Goal: Transaction & Acquisition: Purchase product/service

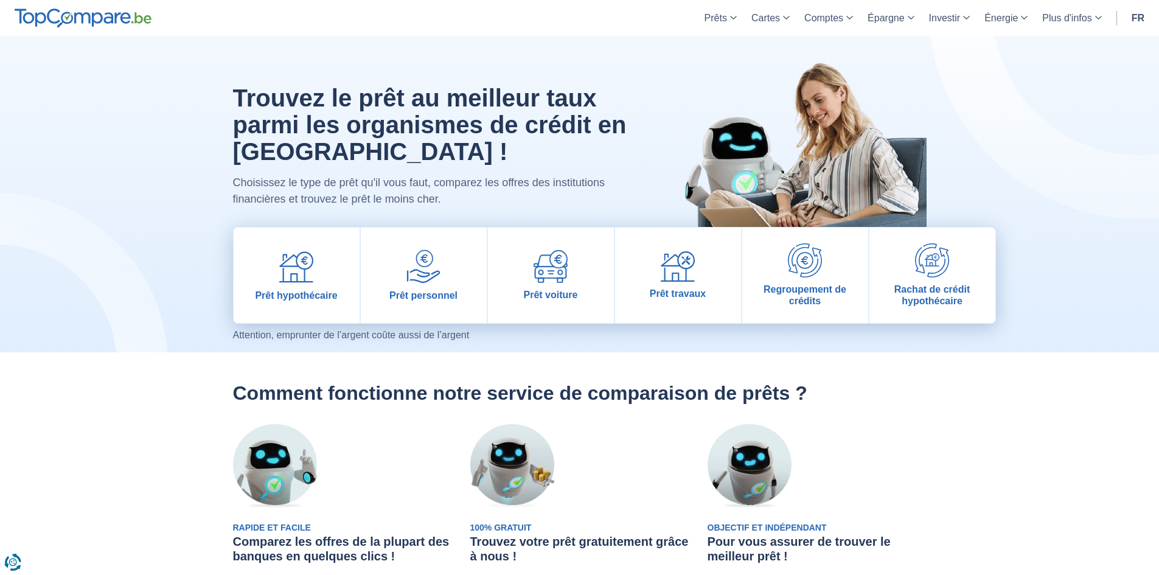
click at [655, 396] on h2 "Comment fonctionne notre service de comparaison de prêts ?" at bounding box center [579, 392] width 693 height 23
click at [554, 280] on img at bounding box center [551, 266] width 34 height 33
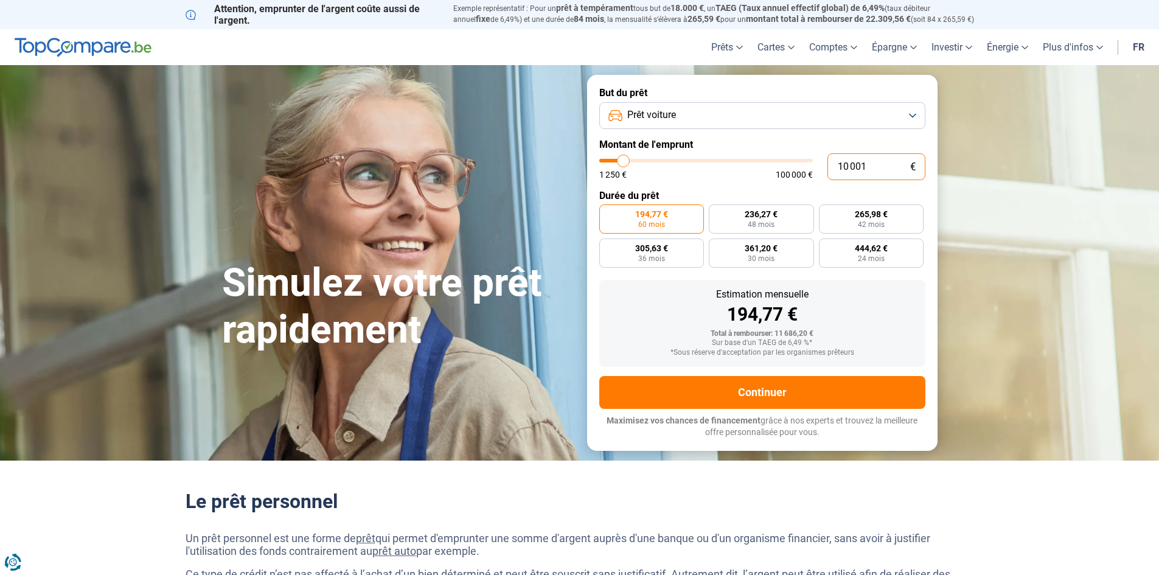
drag, startPoint x: 873, startPoint y: 161, endPoint x: 830, endPoint y: 168, distance: 43.7
click at [830, 168] on input "10 001" at bounding box center [876, 166] width 98 height 27
type input "1"
type input "1250"
type input "15"
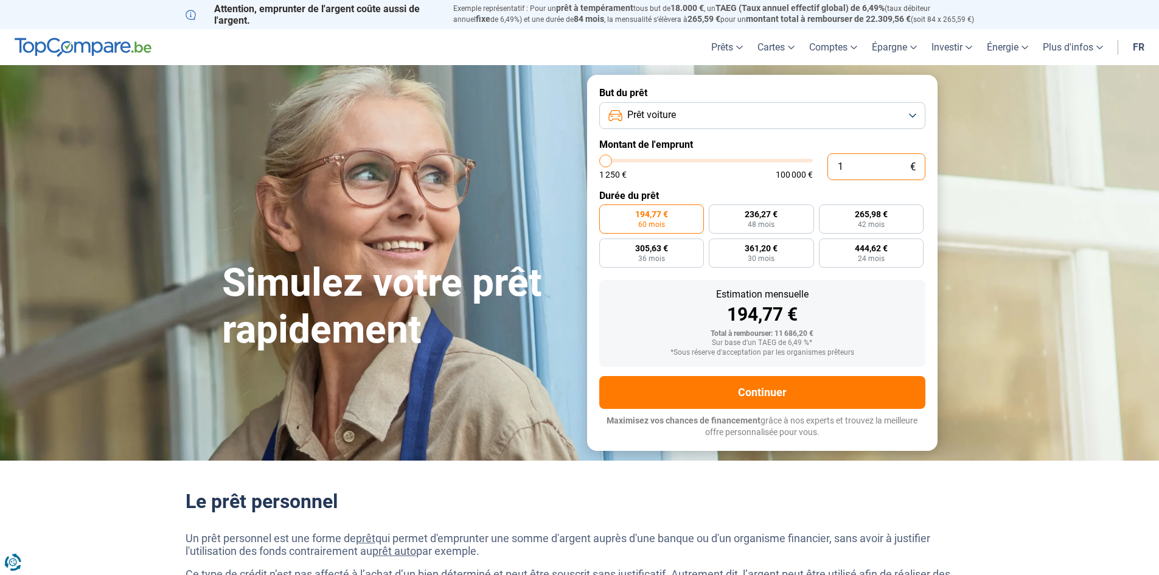
type input "1250"
type input "1 250"
type input "1250"
radio input "true"
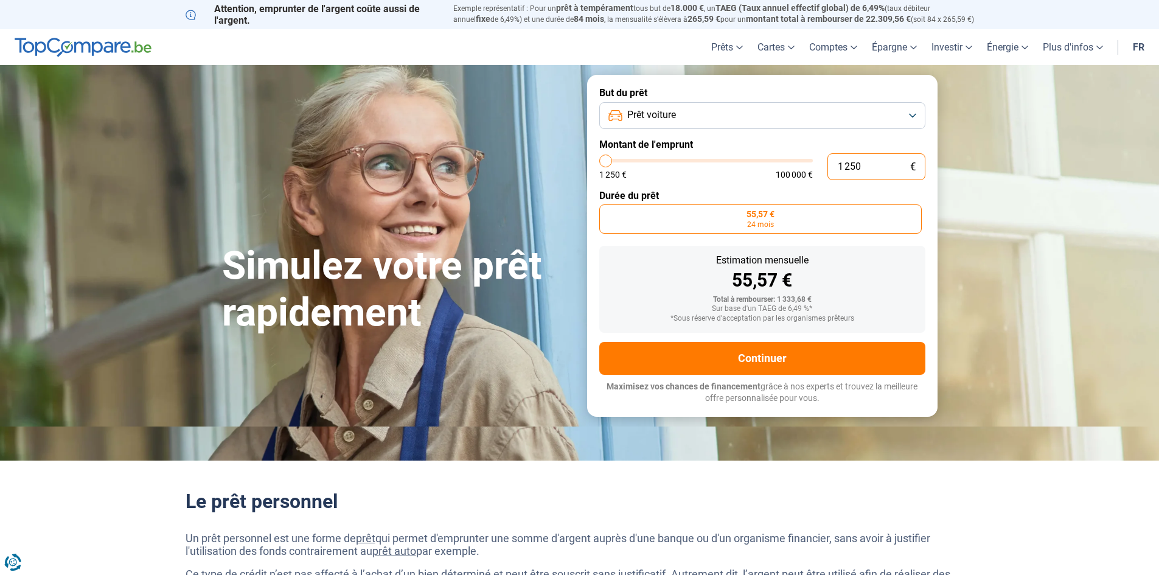
type input "12 500"
type input "12500"
type input "125 000"
type input "100000"
type input "12 500"
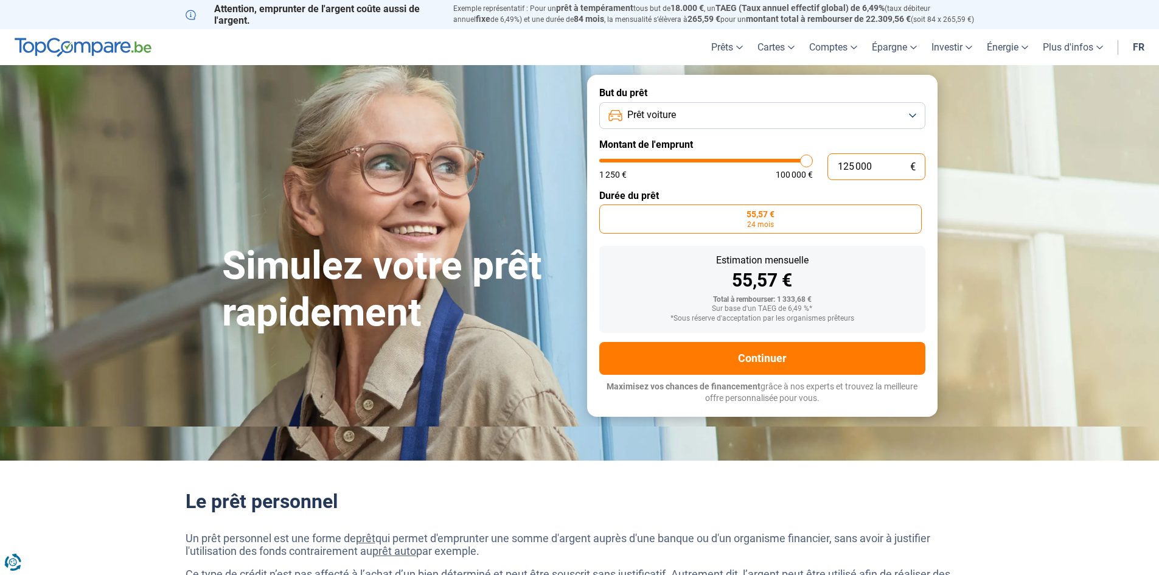
type input "12500"
type input "1 250"
type input "1250"
type input "125"
type input "1250"
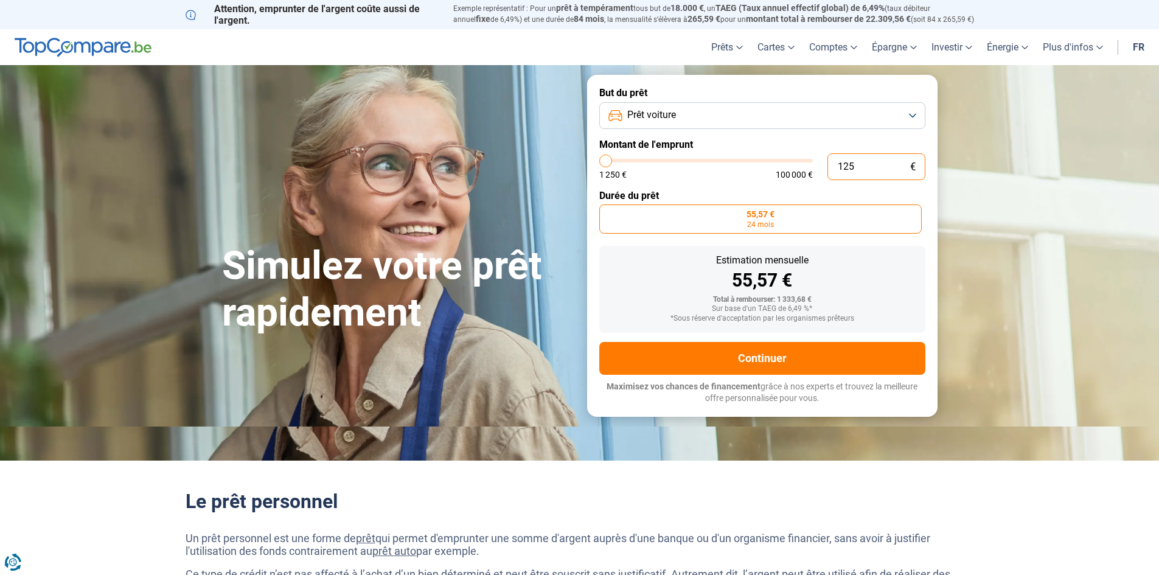
type input "12"
type input "1250"
type input "1"
type input "1250"
type input "15"
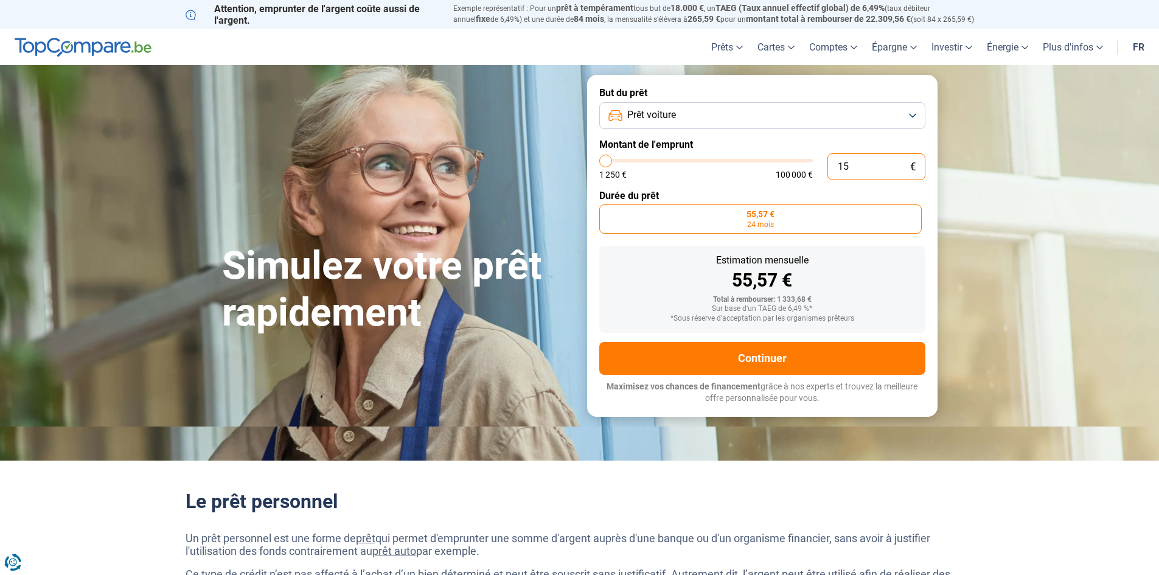
type input "1250"
type input "150"
type input "1250"
type input "1 500"
type input "1500"
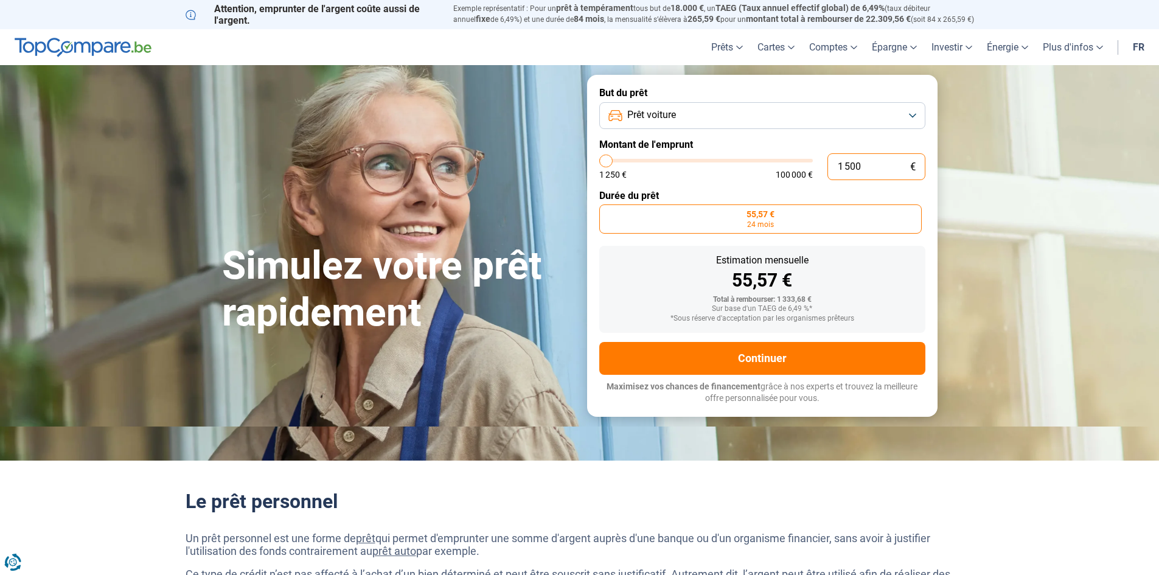
type input "15 001"
type input "15000"
radio input "false"
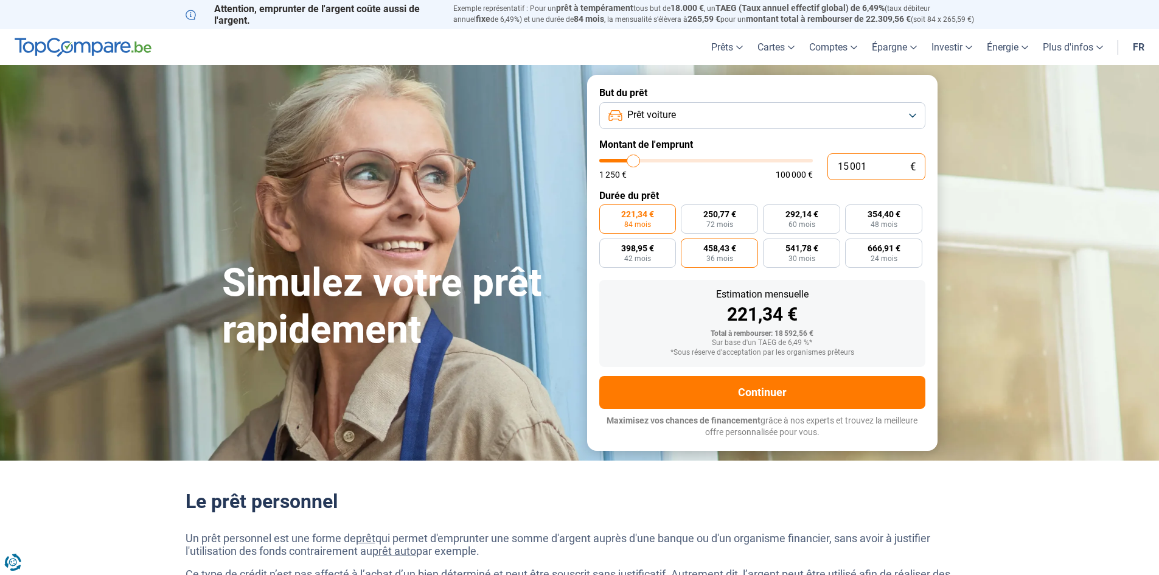
type input "15 001"
click at [739, 252] on label "458,43 € 36 mois" at bounding box center [719, 252] width 77 height 29
click at [689, 246] on input "458,43 € 36 mois" at bounding box center [685, 242] width 8 height 8
radio input "true"
click at [650, 246] on span "398,95 €" at bounding box center [637, 248] width 33 height 9
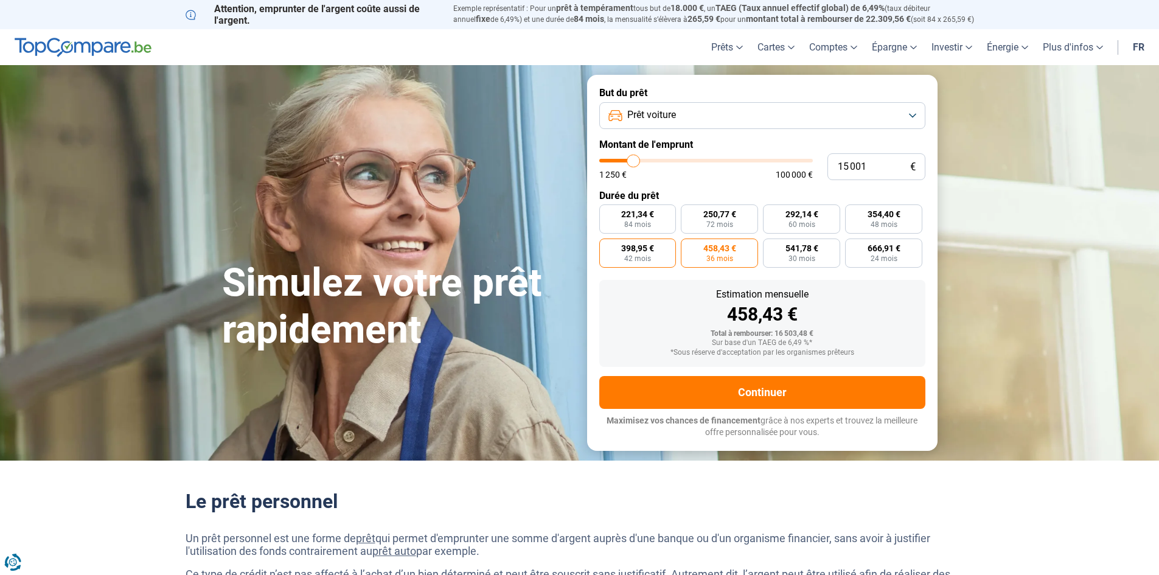
click at [607, 246] on input "398,95 € 42 mois" at bounding box center [603, 242] width 8 height 8
radio input "true"
click at [865, 215] on label "354,40 € 48 mois" at bounding box center [883, 218] width 77 height 29
click at [853, 212] on input "354,40 € 48 mois" at bounding box center [849, 208] width 8 height 8
radio input "true"
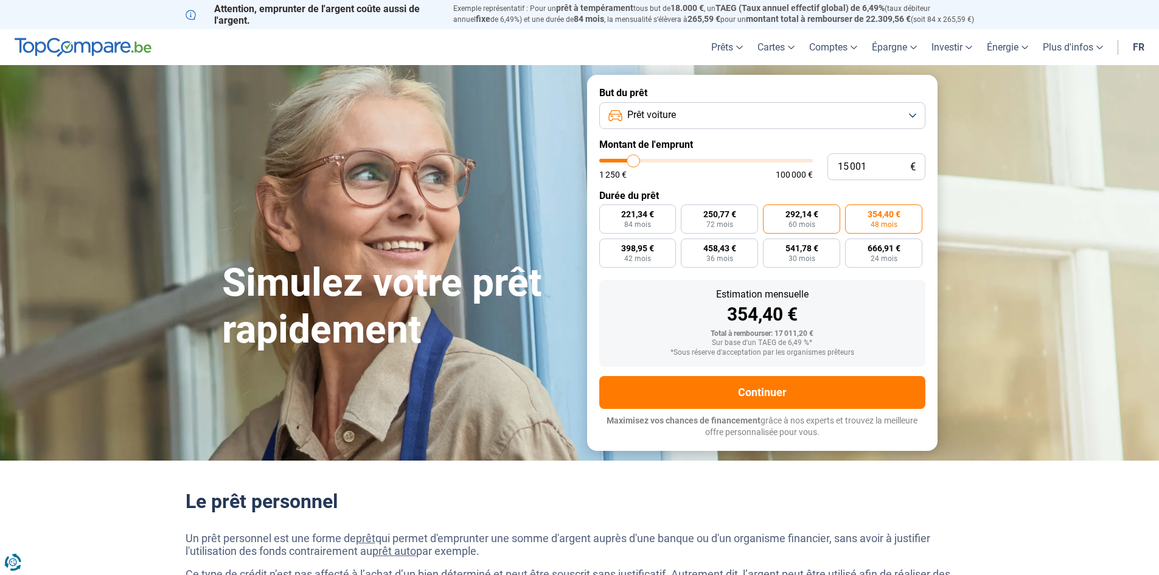
click at [805, 220] on label "292,14 € 60 mois" at bounding box center [801, 218] width 77 height 29
click at [771, 212] on input "292,14 € 60 mois" at bounding box center [767, 208] width 8 height 8
radio input "true"
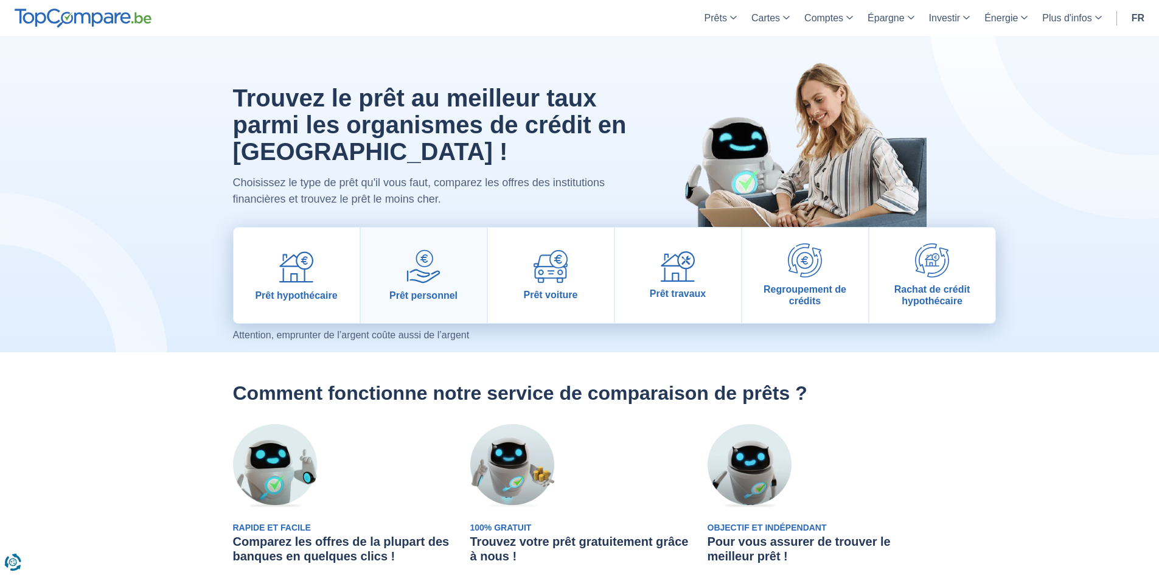
click at [416, 279] on img at bounding box center [423, 266] width 34 height 34
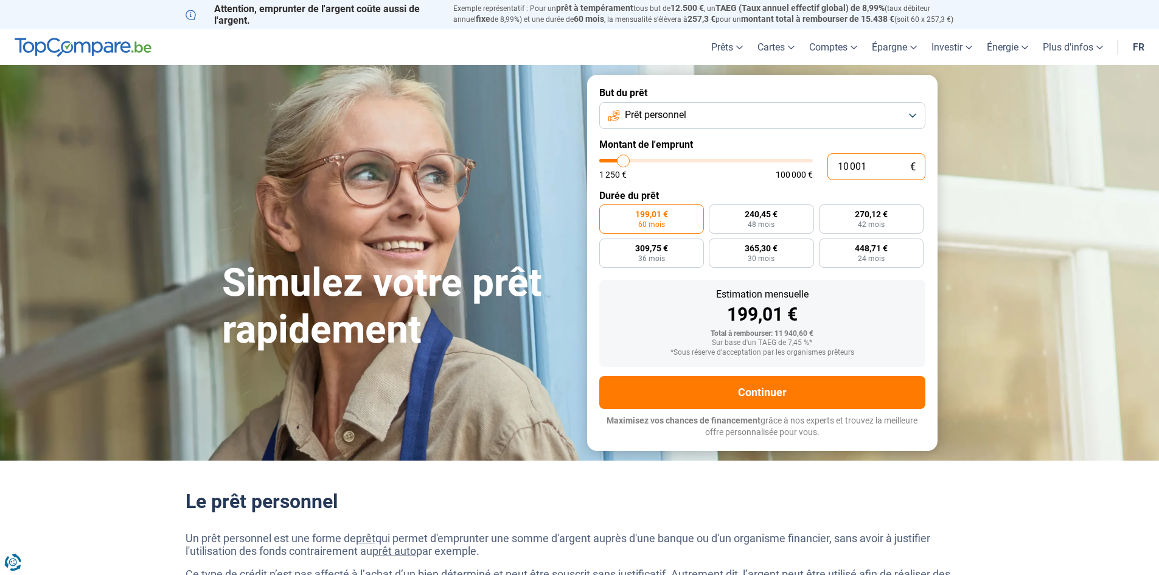
click at [850, 162] on input "10 001" at bounding box center [876, 166] width 98 height 27
type input "105 001"
type input "100000"
type input "100 000"
type input "100000"
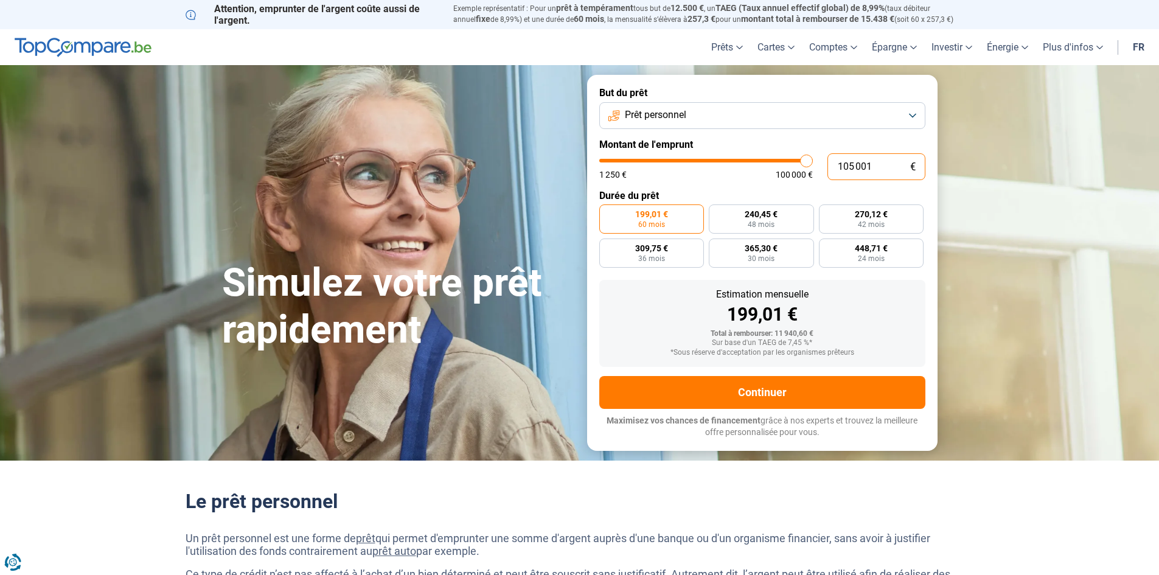
radio input "false"
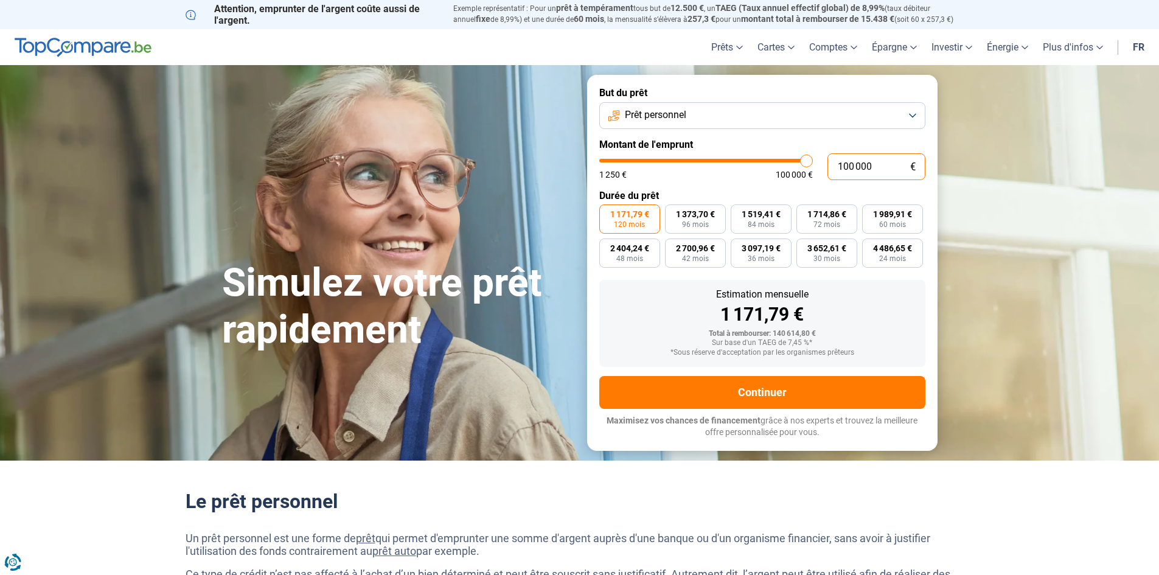
drag, startPoint x: 884, startPoint y: 164, endPoint x: 842, endPoint y: 163, distance: 42.0
click at [842, 163] on input "100 000" at bounding box center [876, 166] width 98 height 27
type input "15"
type input "1250"
type input "150"
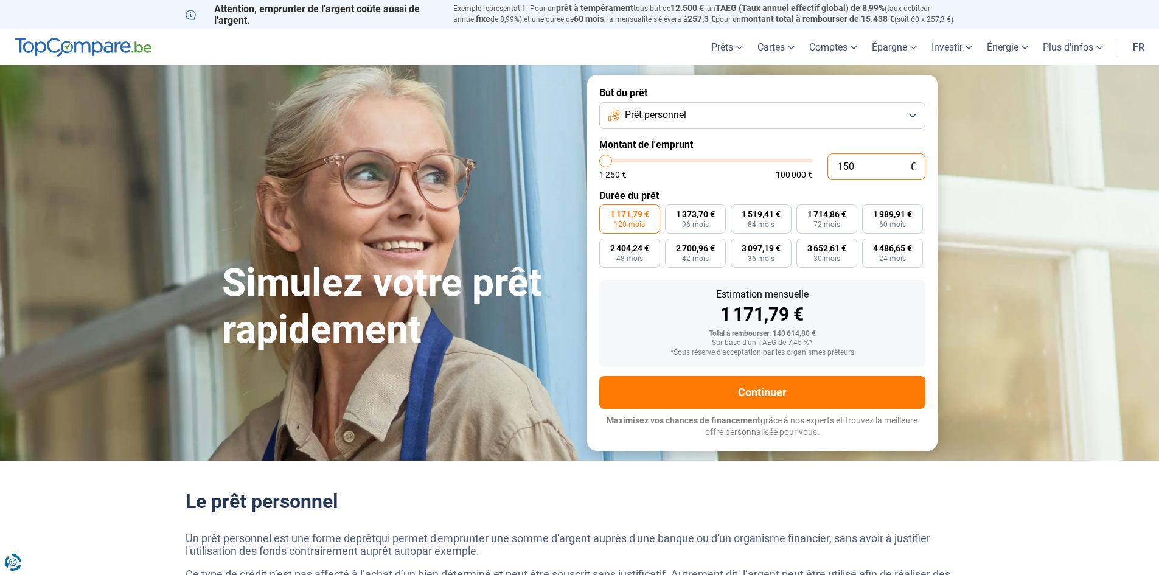
type input "1250"
type input "1 500"
type input "1500"
type input "15 001"
type input "15000"
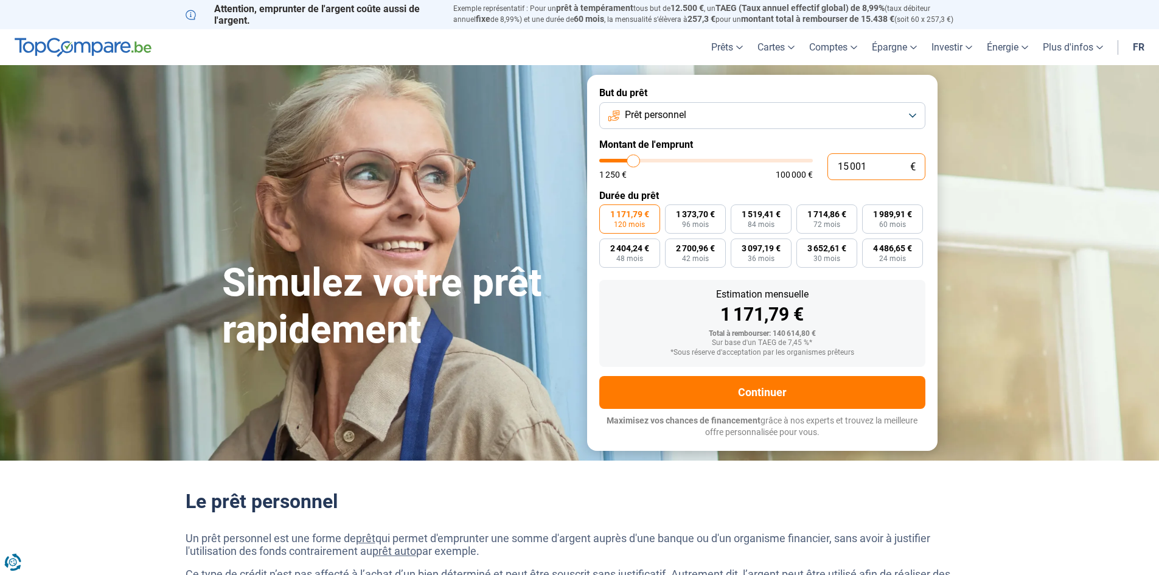
radio input "true"
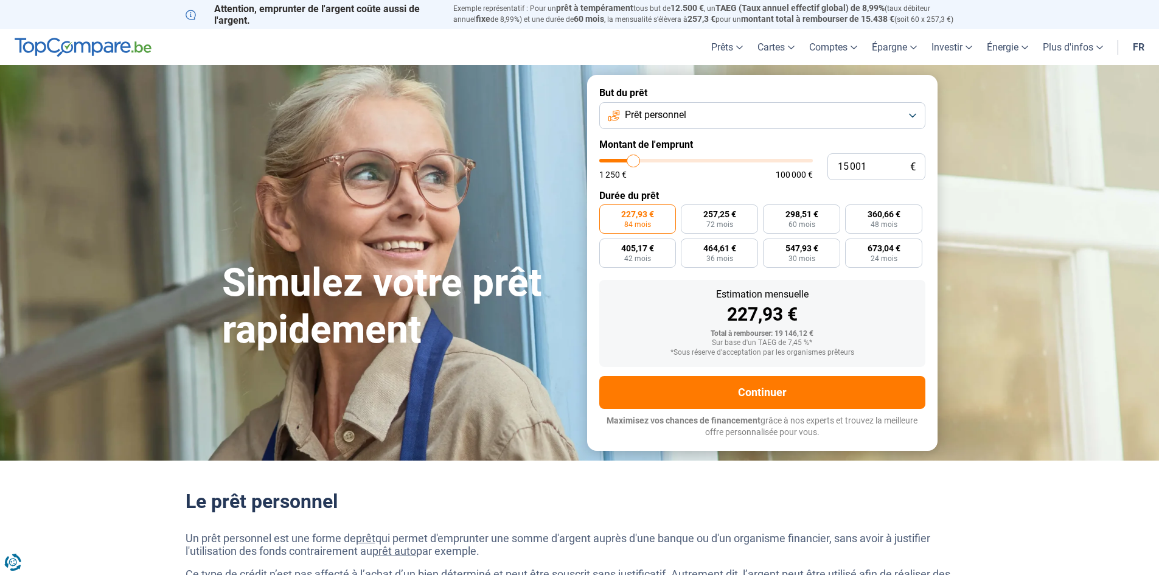
type input "16 000"
type input "16000"
type input "16 500"
type input "16500"
type input "17 000"
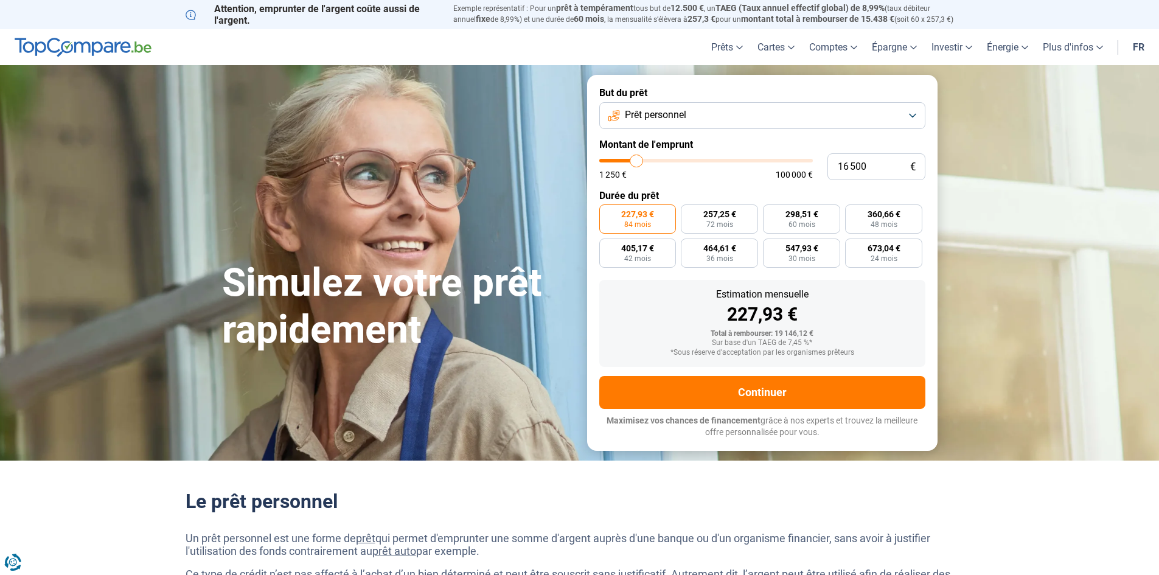
type input "17000"
type input "17 250"
type input "17250"
type input "17 500"
type input "17500"
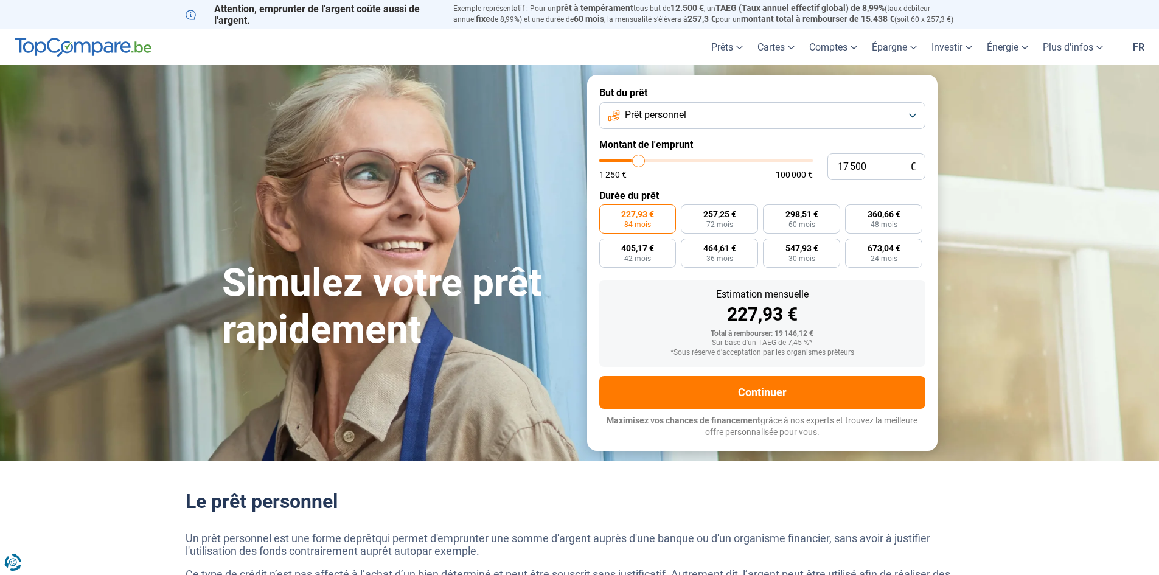
type input "17 750"
type input "17750"
type input "18 000"
type input "18000"
type input "18 500"
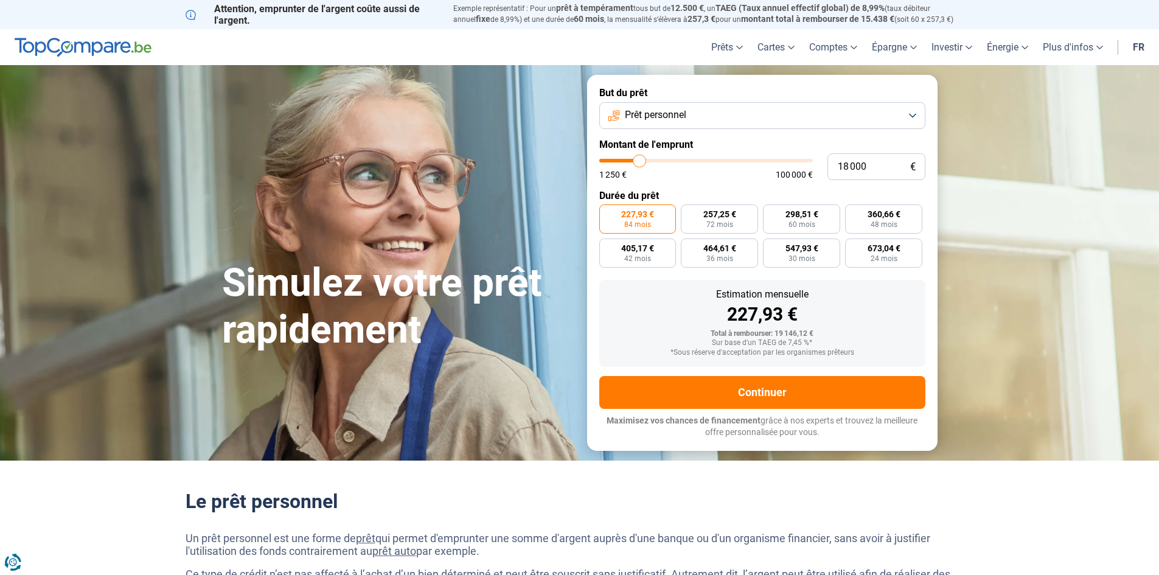
type input "18500"
type input "18 750"
type input "18750"
type input "19 000"
type input "19000"
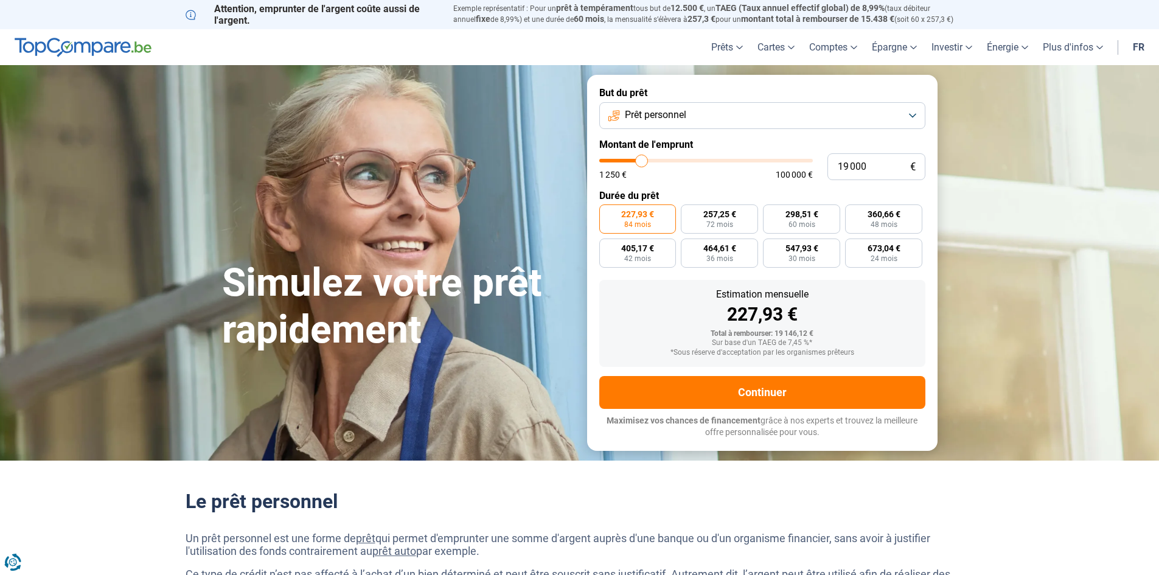
type input "19 250"
type input "19250"
type input "19 750"
type input "19750"
type input "20 000"
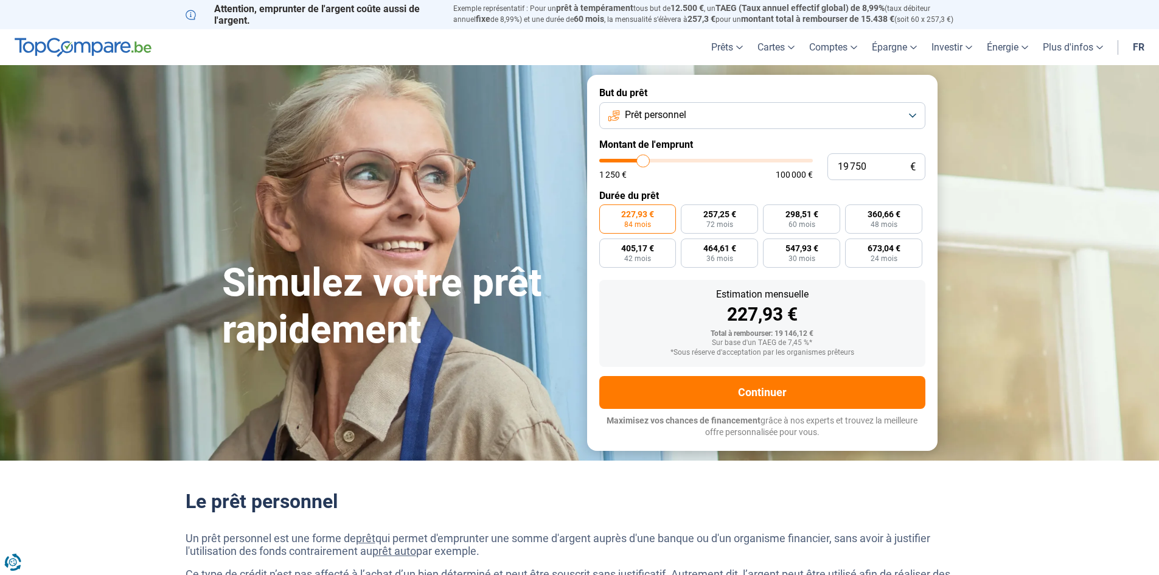
type input "20000"
type input "20 250"
type input "20250"
type input "20 500"
type input "20500"
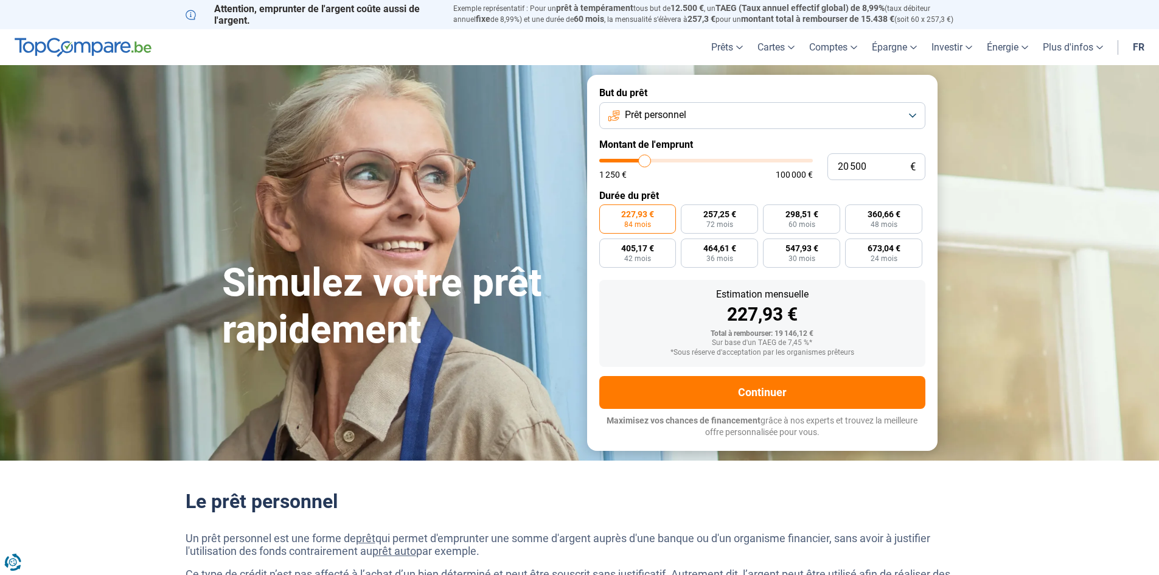
type input "20 750"
type input "20750"
type input "21 250"
type input "21250"
type input "21 500"
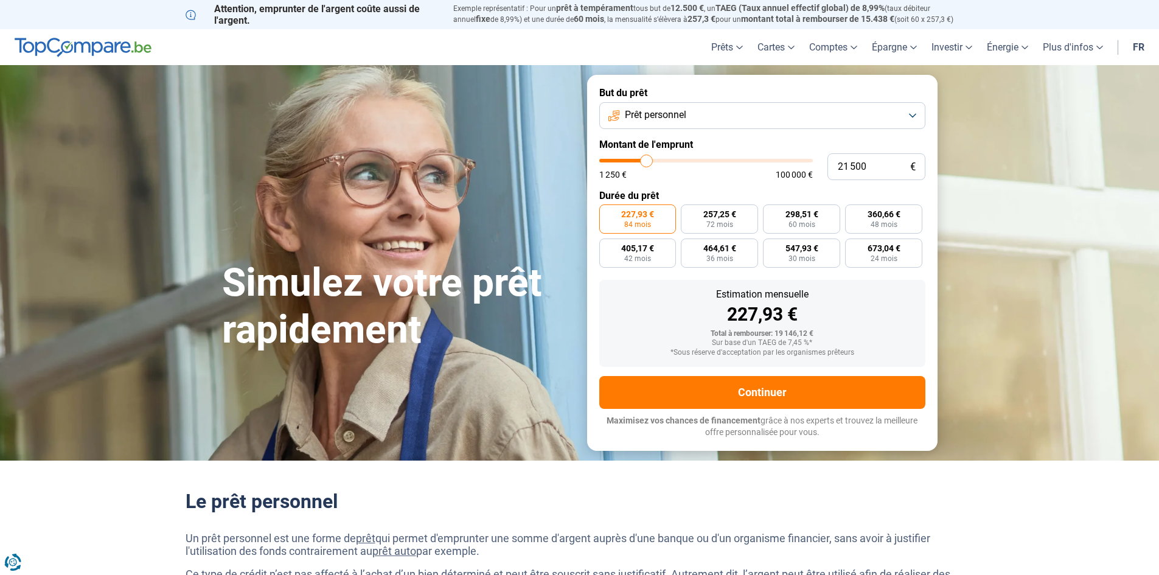
drag, startPoint x: 635, startPoint y: 161, endPoint x: 647, endPoint y: 161, distance: 11.6
type input "21500"
click at [647, 161] on input "range" at bounding box center [706, 161] width 214 height 4
radio input "false"
type input "27 500"
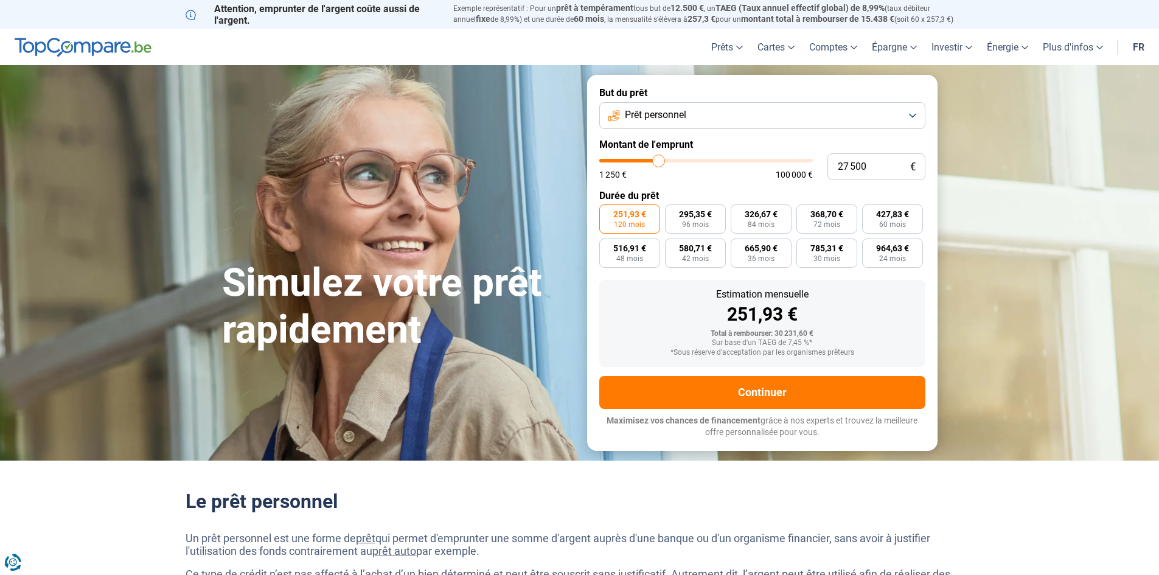
type input "27500"
click at [659, 162] on input "range" at bounding box center [706, 161] width 214 height 4
click at [615, 177] on span "1 250 €" at bounding box center [612, 174] width 27 height 9
drag, startPoint x: 620, startPoint y: 175, endPoint x: 599, endPoint y: 178, distance: 21.5
click at [599, 178] on span "1 250 €" at bounding box center [612, 174] width 27 height 9
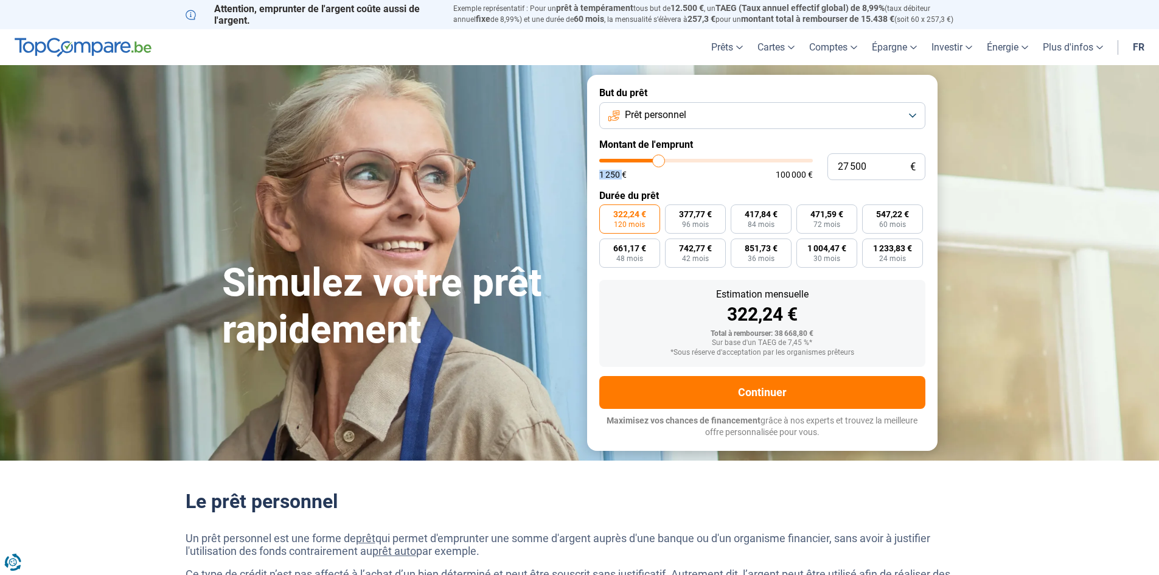
click at [591, 172] on form "But du prêt Prêt personnel Montant de l'emprunt 27 500 € 1 250 € 100 000 € Duré…" at bounding box center [762, 262] width 350 height 375
type input "28 750"
type input "28750"
type input "28 250"
type input "28250"
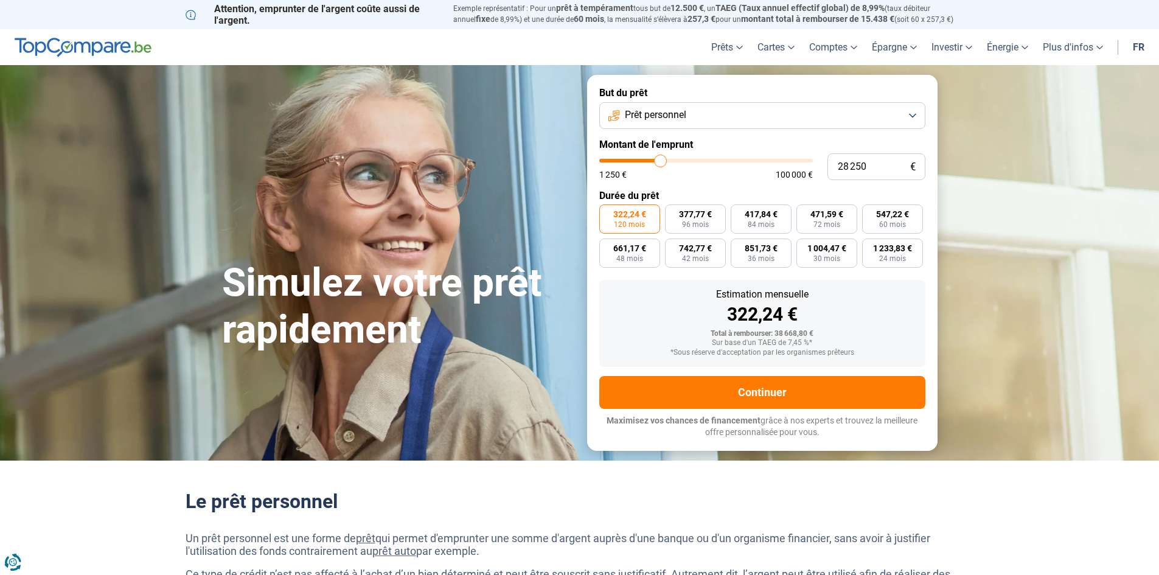
type input "27 750"
type input "27750"
type input "27 500"
type input "27500"
type input "26 750"
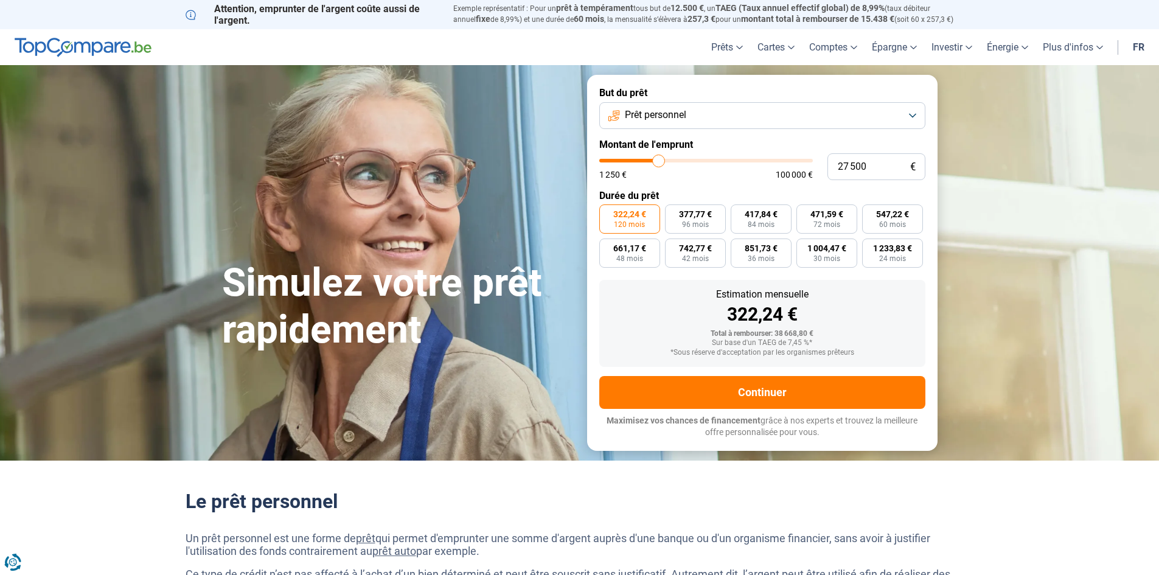
type input "26750"
type input "26 500"
type input "26500"
type input "26 000"
type input "26000"
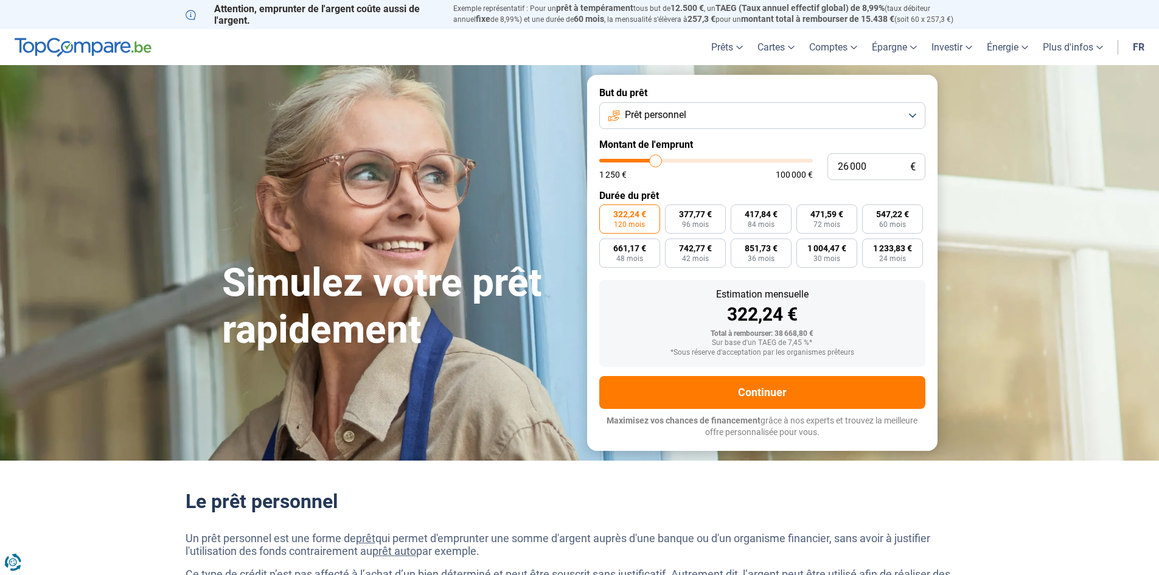
type input "25 750"
type input "25750"
type input "25 000"
type input "25000"
type input "24 750"
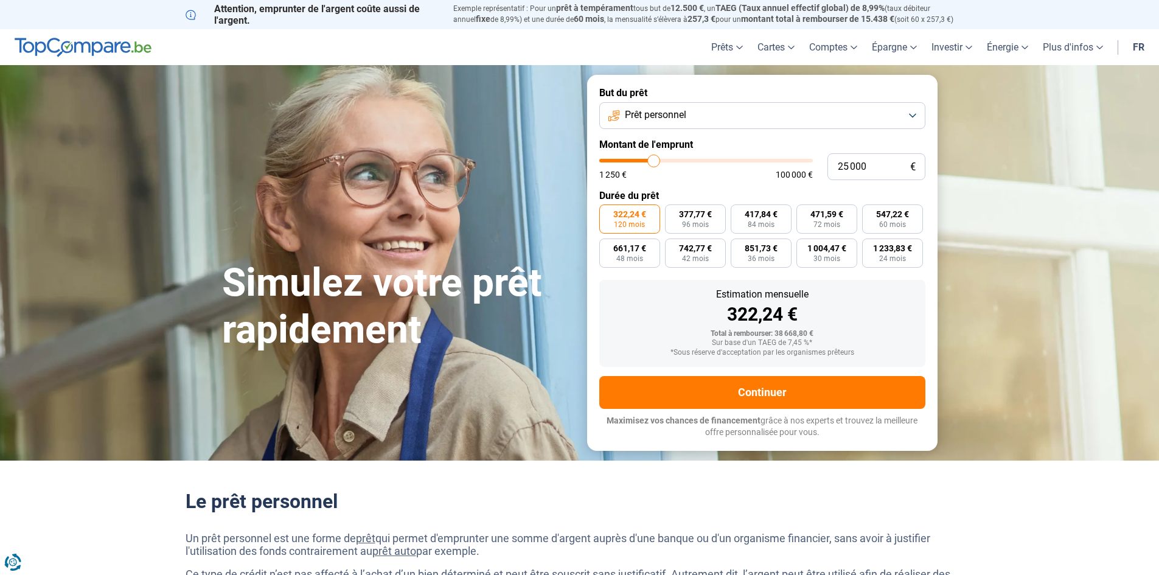
type input "24750"
type input "24 500"
type input "24500"
type input "24 250"
type input "24250"
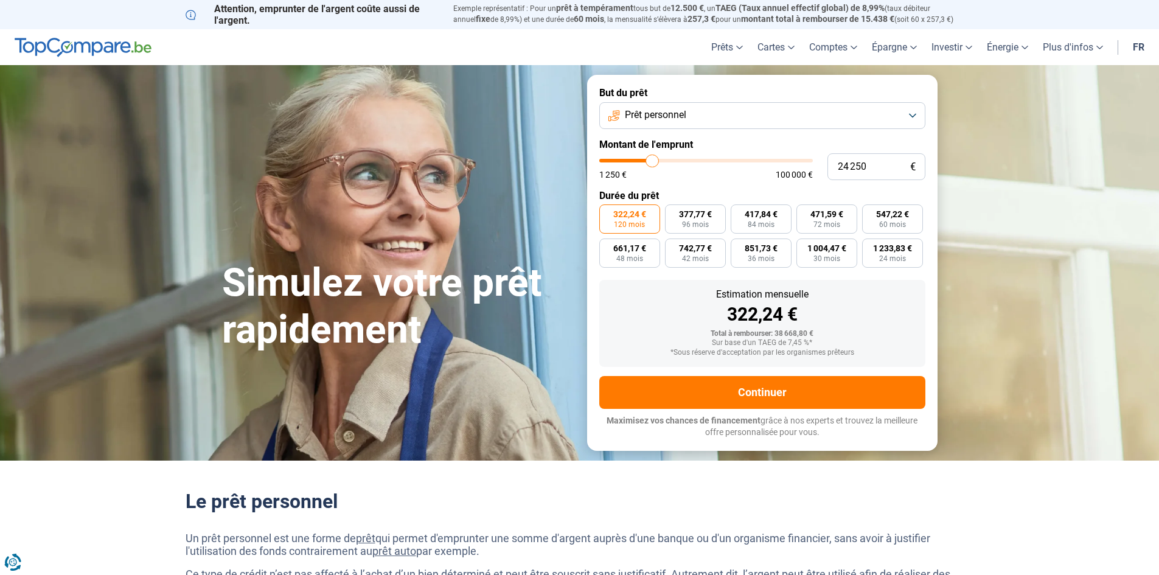
type input "23 750"
type input "23750"
type input "23 500"
type input "23500"
type input "23 250"
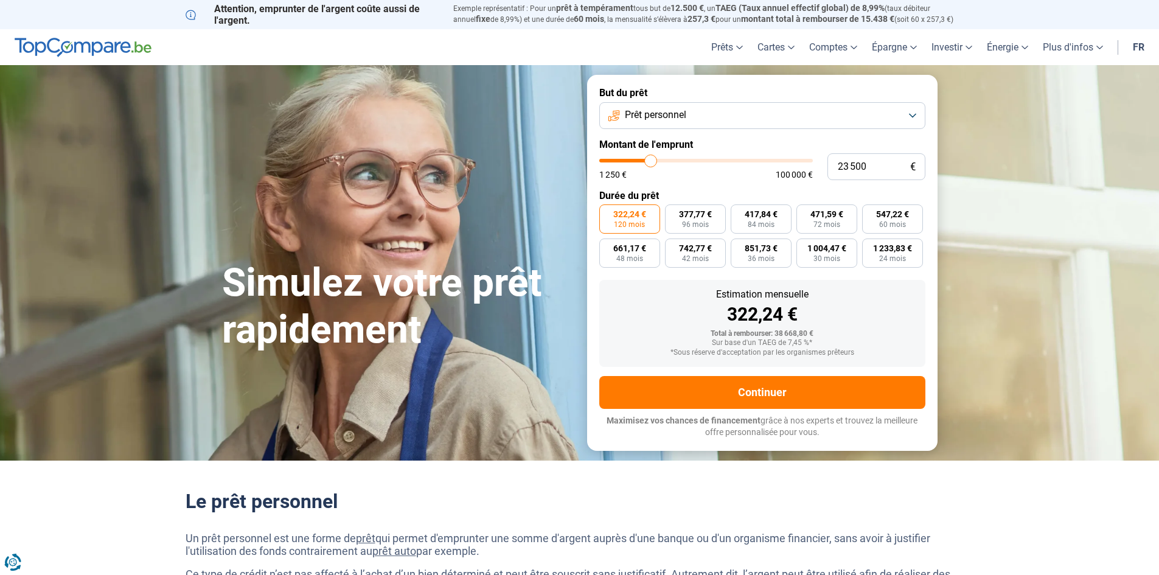
type input "23250"
type input "23 000"
type input "23000"
type input "22 750"
type input "22750"
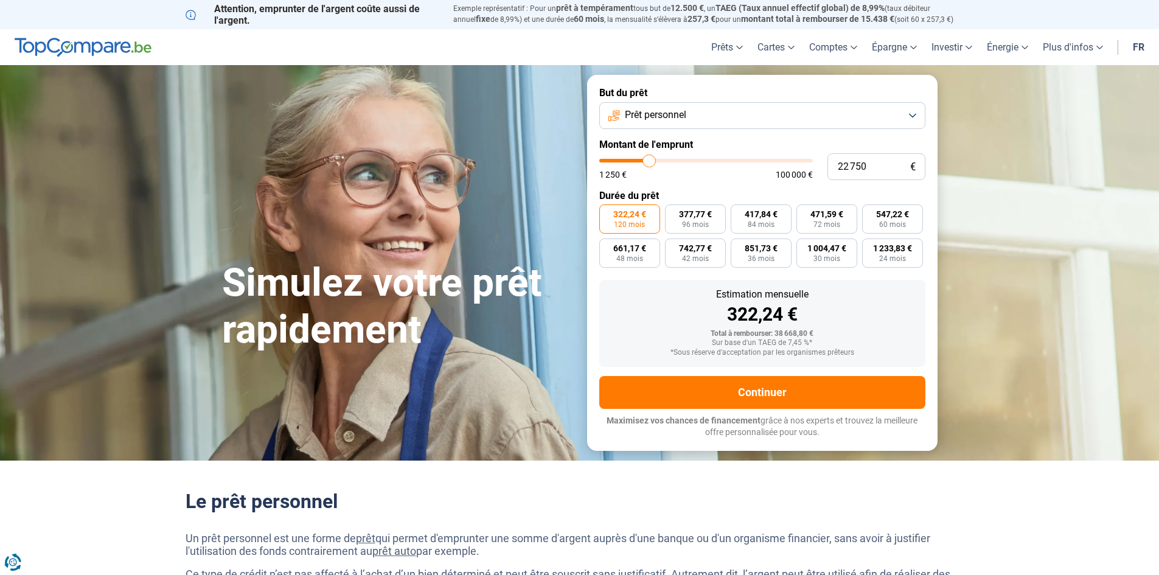
type input "22 000"
type input "22000"
type input "21 500"
type input "21500"
type input "21 250"
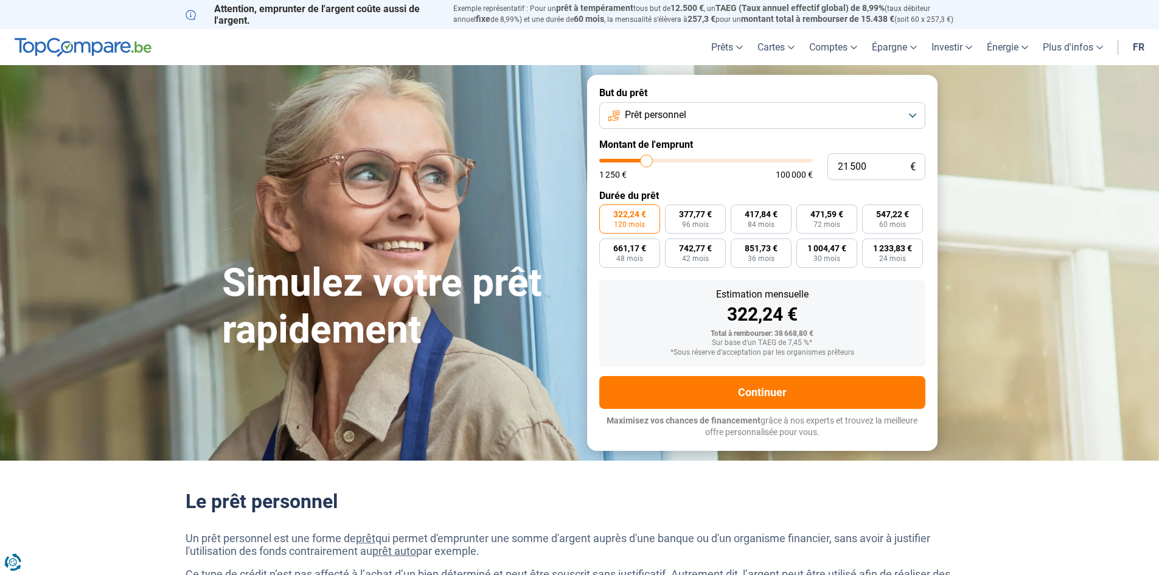
type input "21250"
type input "20 750"
type input "20750"
type input "20 500"
type input "20500"
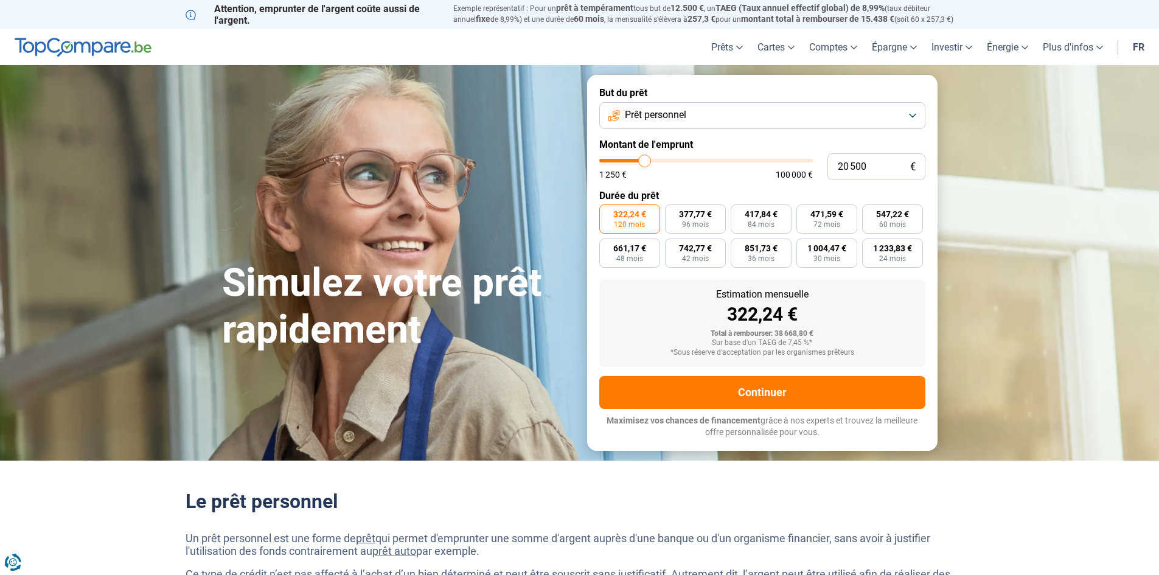
type input "20 250"
type input "20250"
type input "20 000"
type input "20000"
type input "19 750"
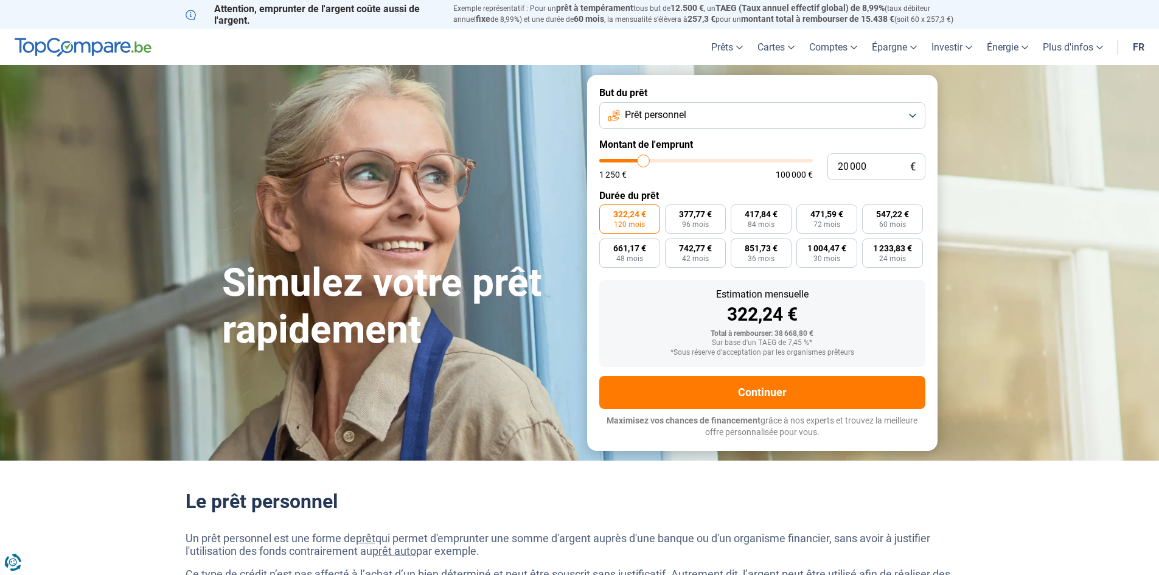
type input "19750"
type input "19 250"
type input "19250"
type input "19 000"
type input "19000"
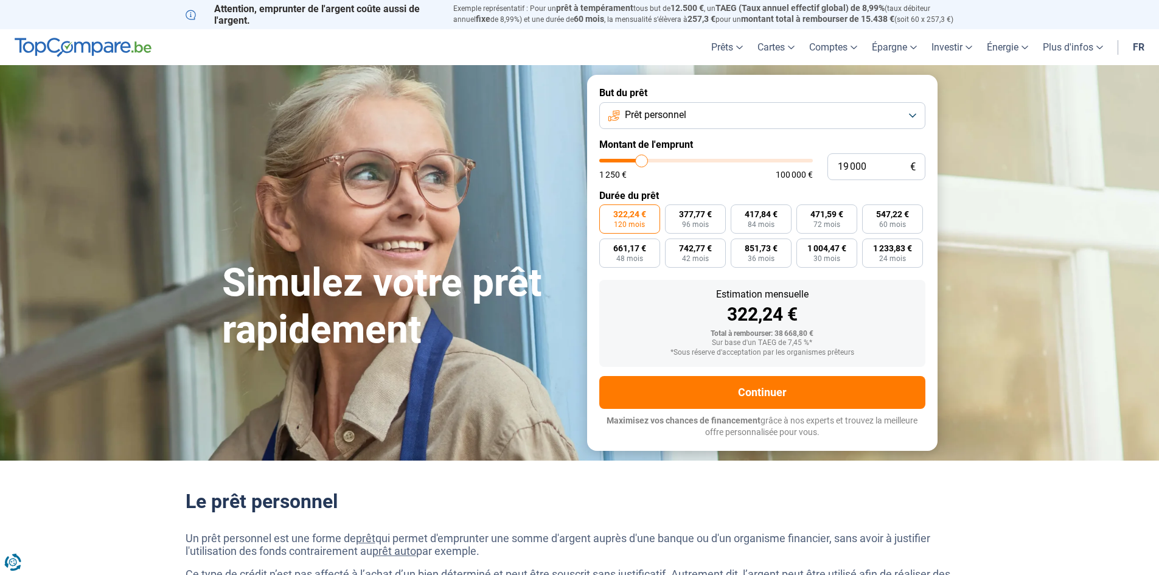
type input "18 750"
type input "18750"
type input "18 500"
type input "18500"
type input "18 000"
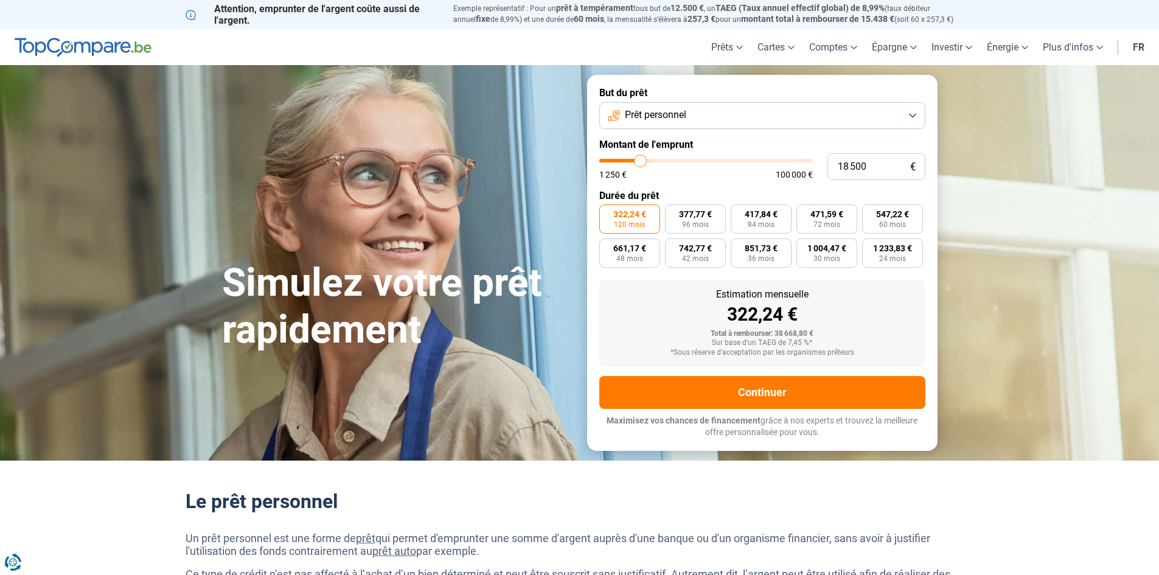
type input "18000"
type input "17 750"
type input "17750"
type input "17 500"
type input "17500"
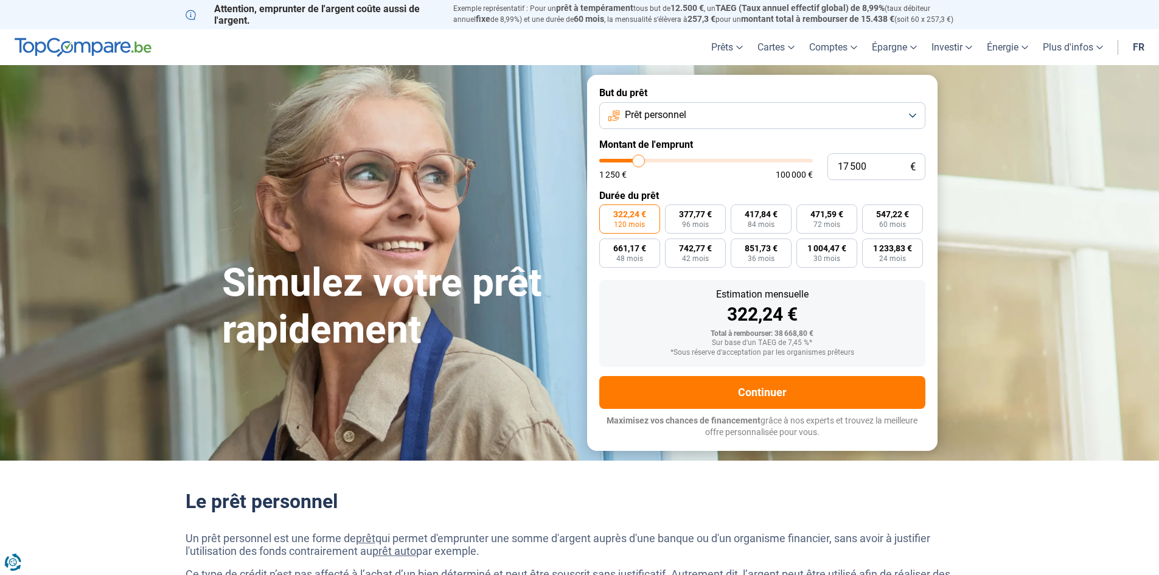
type input "17 250"
type input "17250"
type input "17 000"
type input "17000"
type input "16 500"
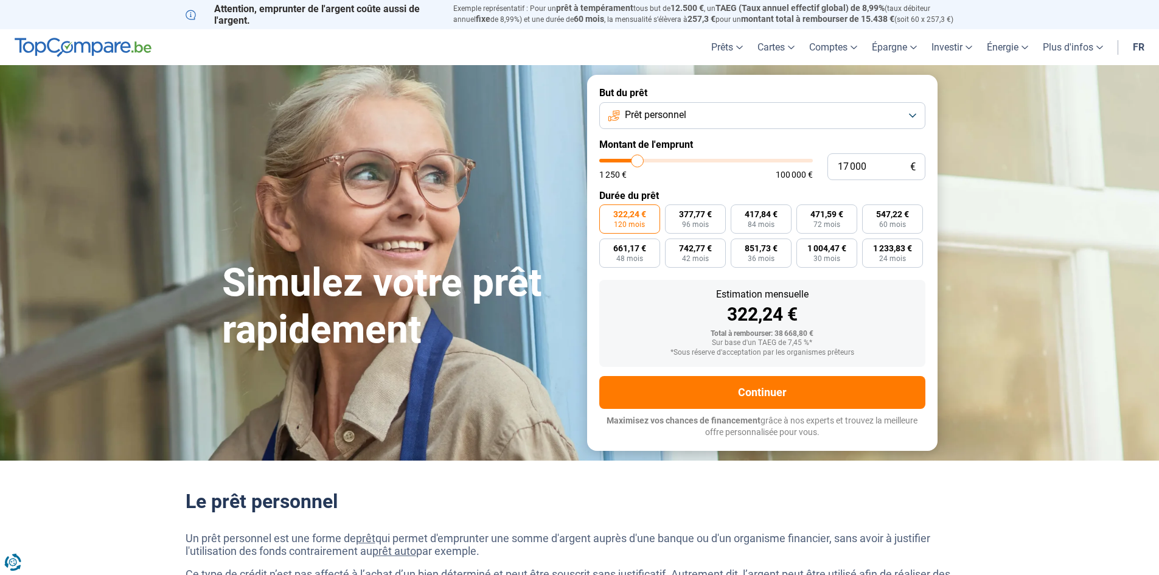
type input "16500"
type input "16 250"
type input "16250"
type input "16 000"
type input "16000"
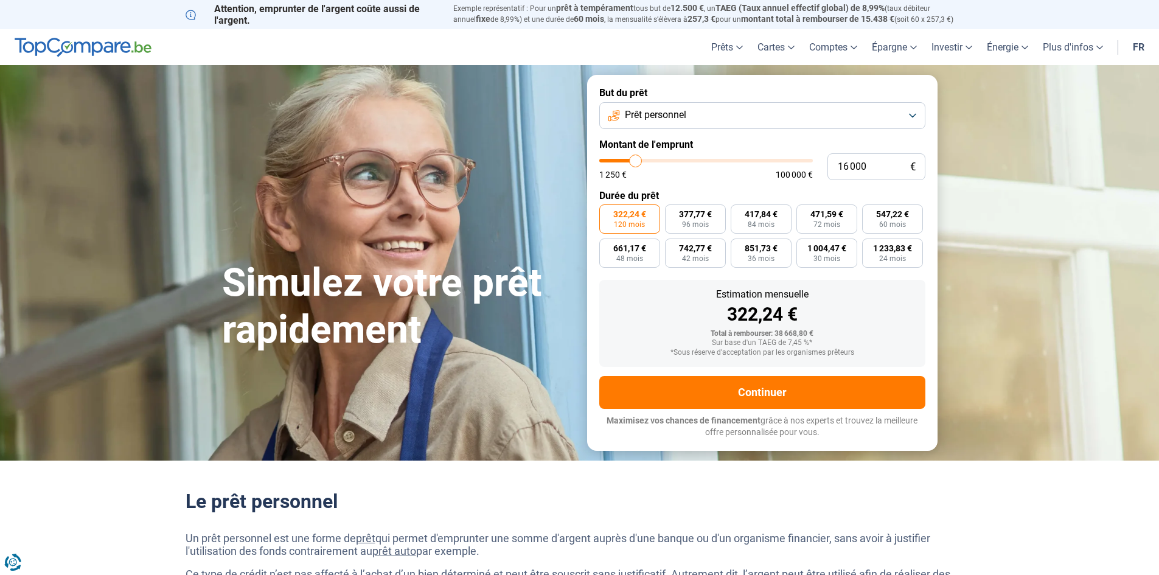
type input "15 750"
type input "15750"
type input "15 500"
type input "15500"
type input "15 000"
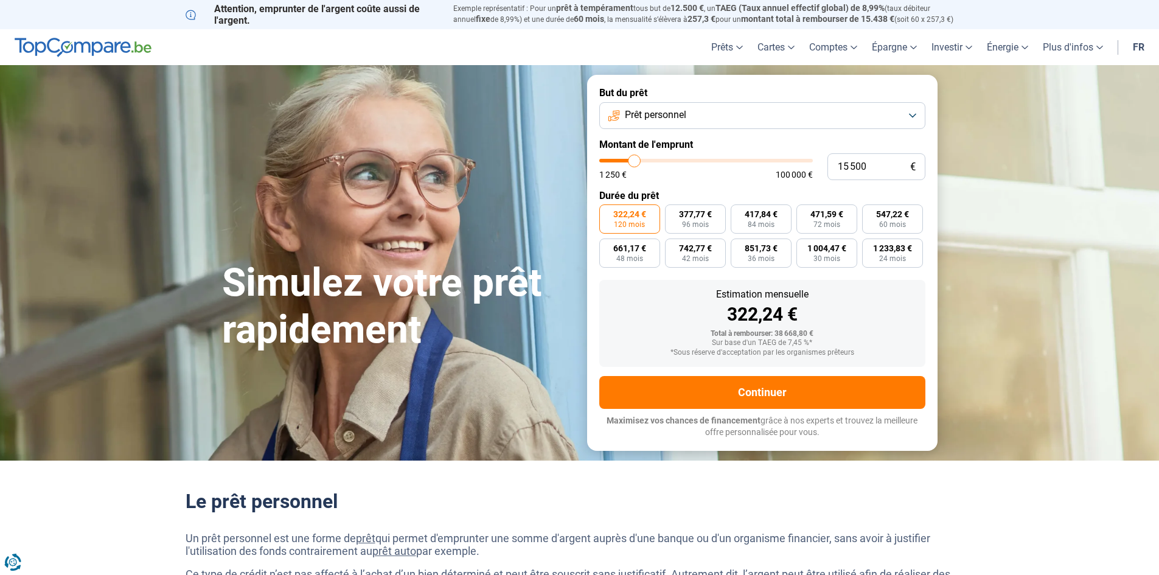
type input "15000"
type input "14 750"
type input "14750"
type input "14 500"
type input "14500"
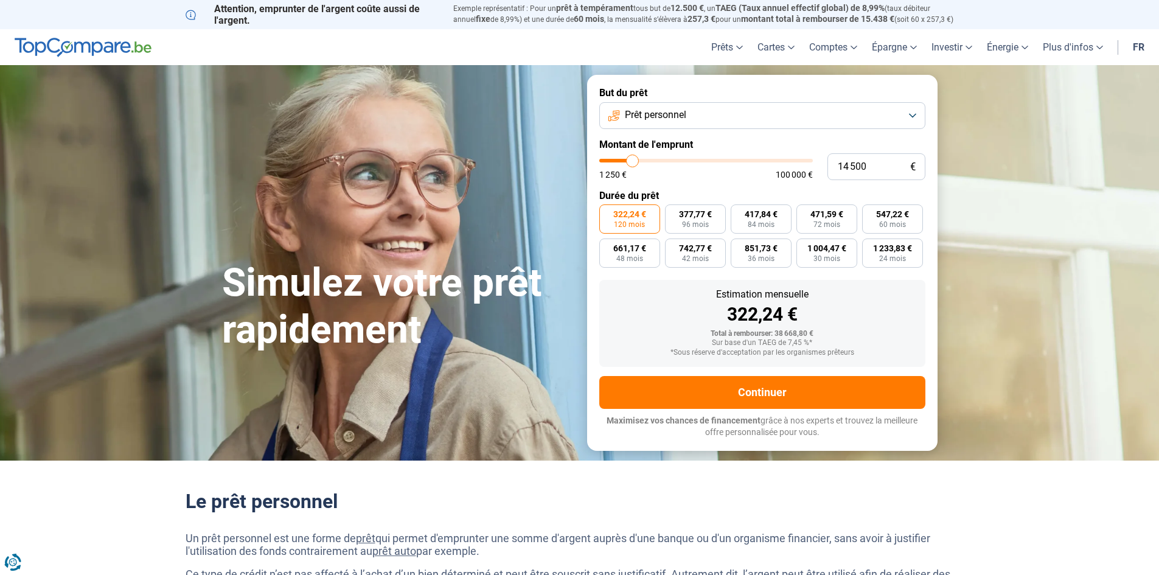
type input "14 250"
type input "14250"
type input "14 500"
type input "14500"
type input "14 750"
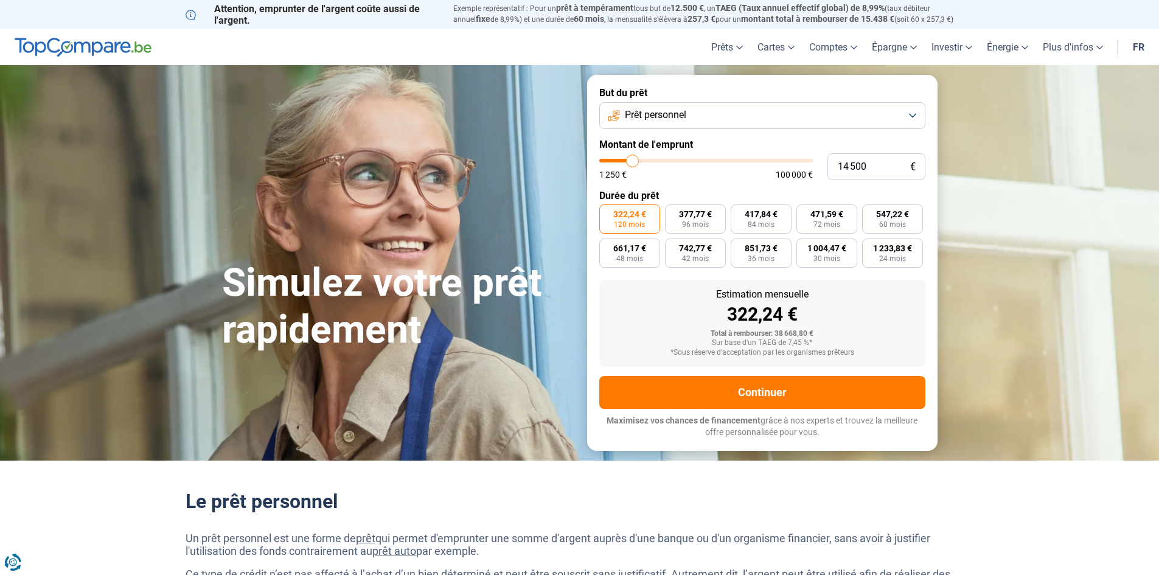
type input "14750"
type input "15 000"
type input "15000"
type input "15 500"
type input "15500"
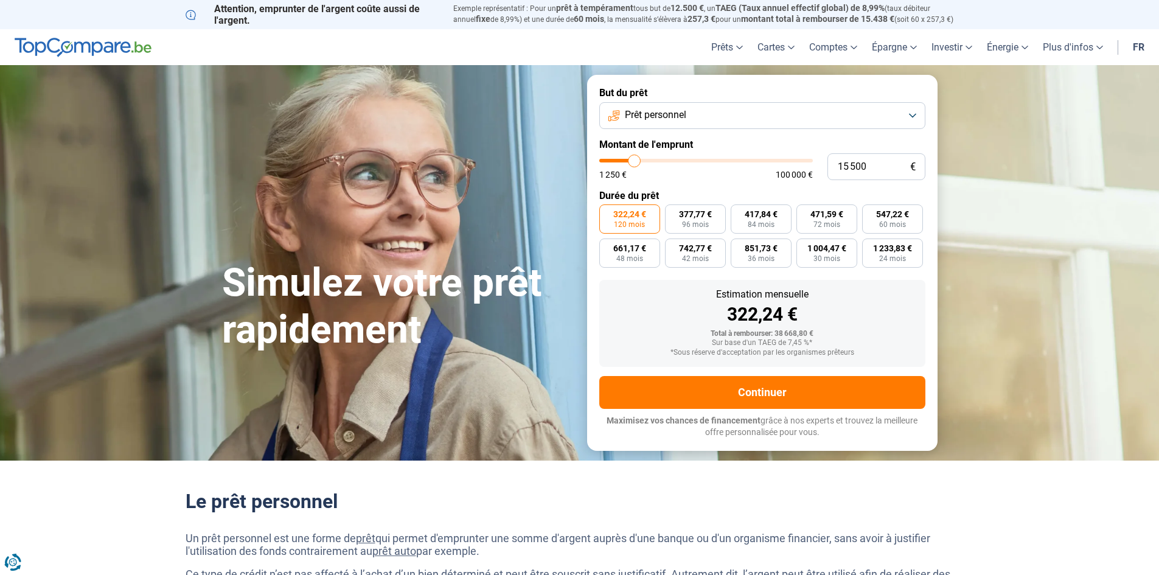
type input "15 000"
drag, startPoint x: 662, startPoint y: 158, endPoint x: 634, endPoint y: 161, distance: 28.1
type input "15000"
click at [634, 161] on input "range" at bounding box center [706, 161] width 214 height 4
radio input "true"
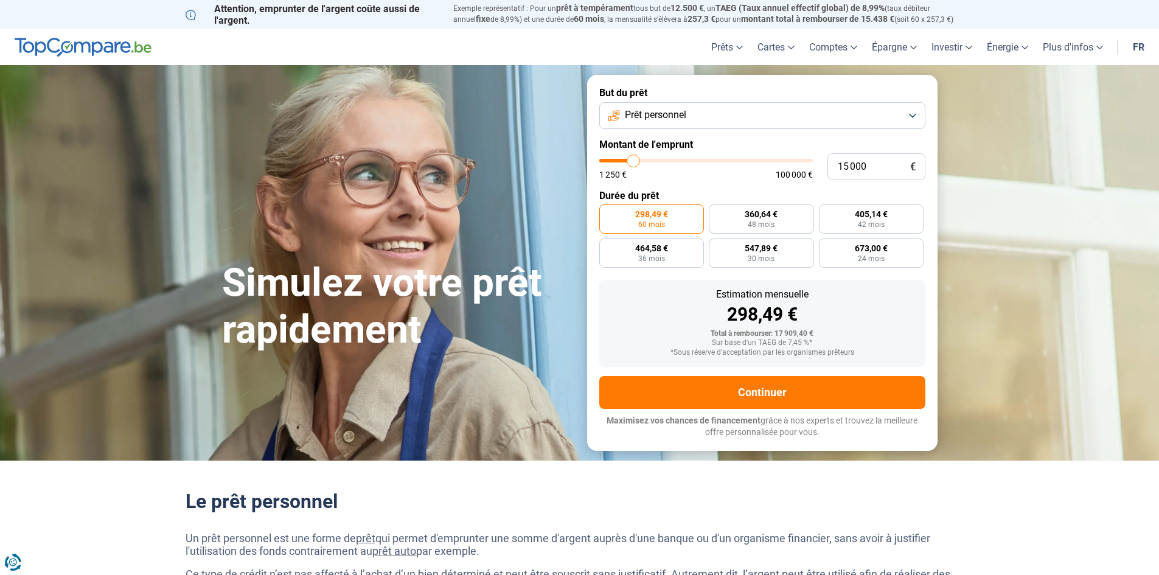
type input "15 500"
type input "15500"
type input "15 750"
type input "15750"
type input "16 000"
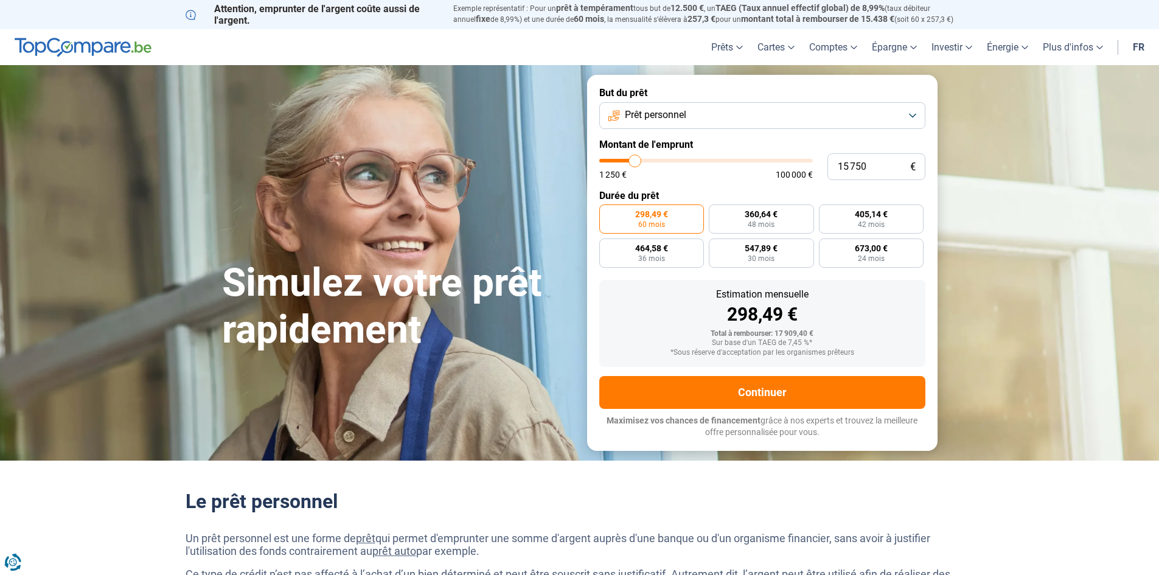
type input "16000"
type input "16 500"
type input "16500"
type input "17 000"
type input "17000"
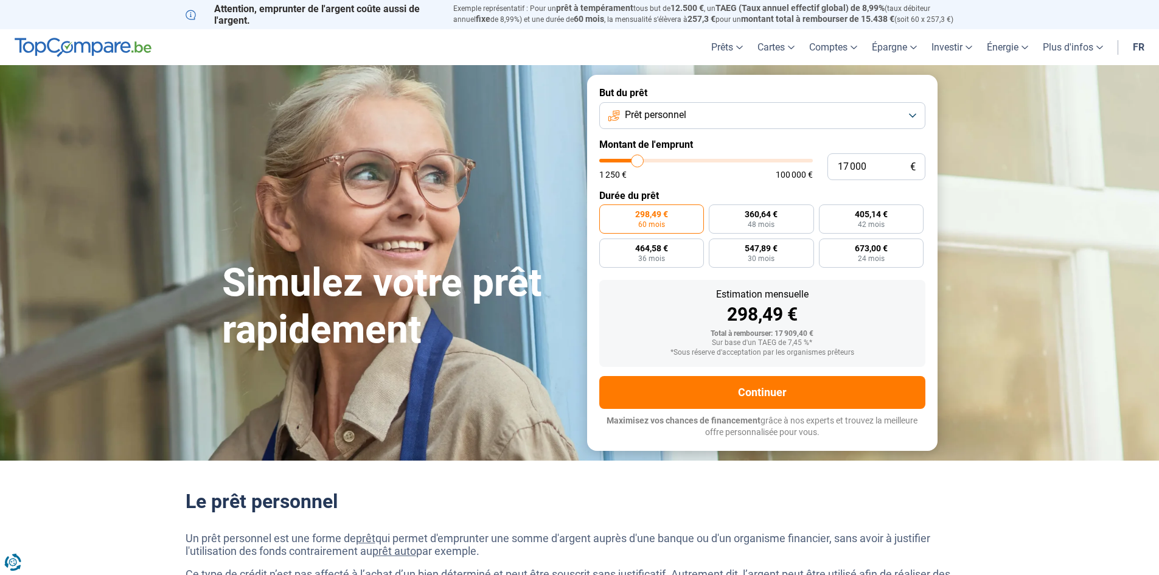
type input "17 250"
type input "17250"
type input "17 000"
type input "17000"
type input "16 500"
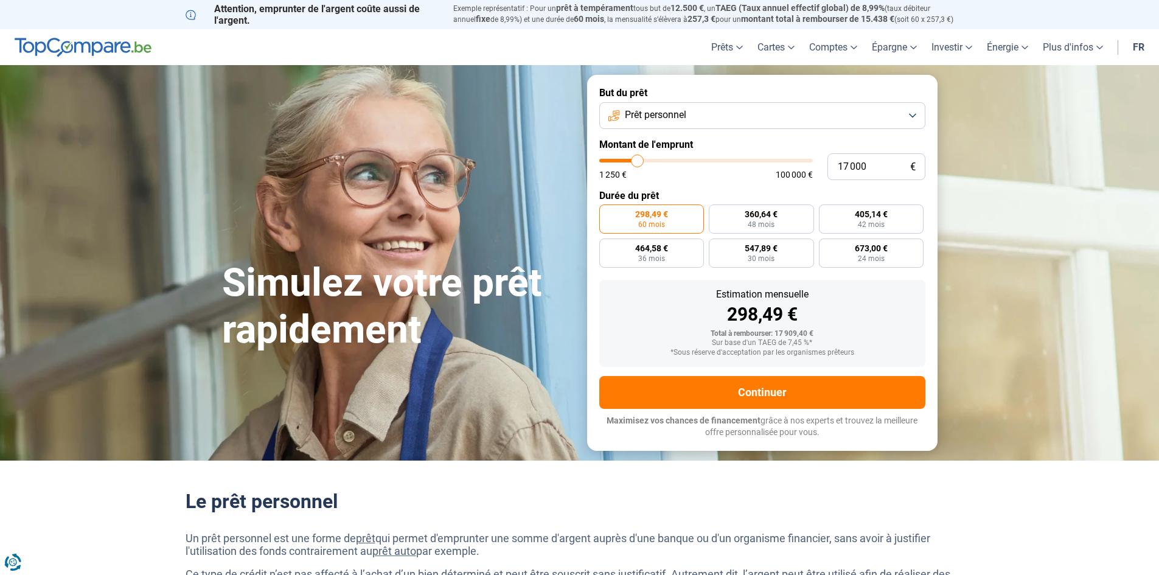
type input "16500"
type input "16 250"
type input "16250"
type input "16 000"
type input "16000"
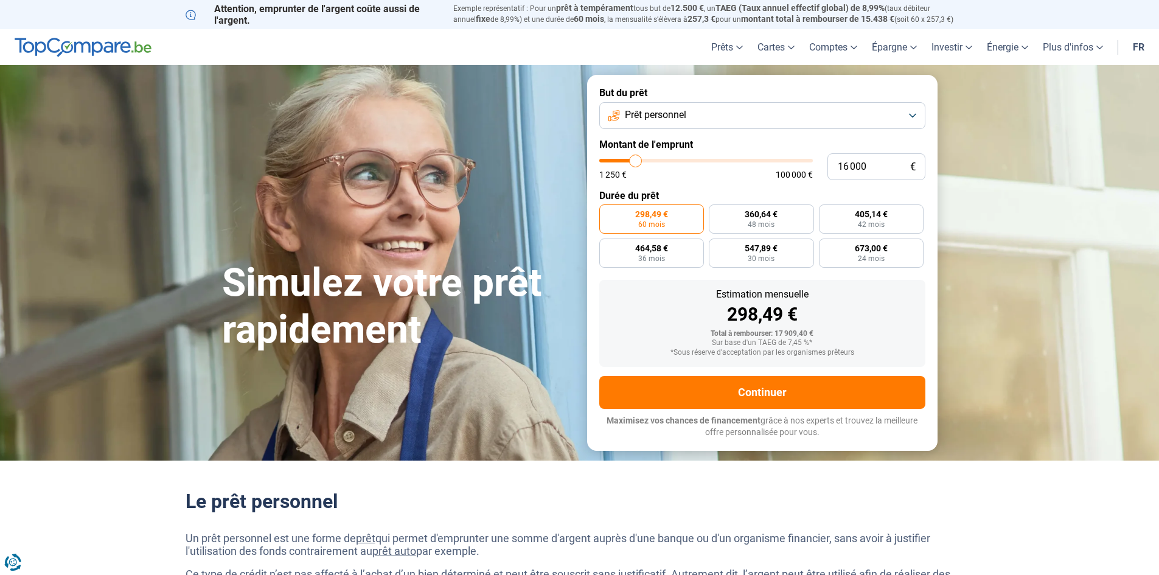
type input "15 750"
type input "15750"
type input "16 000"
type input "16000"
type input "16 250"
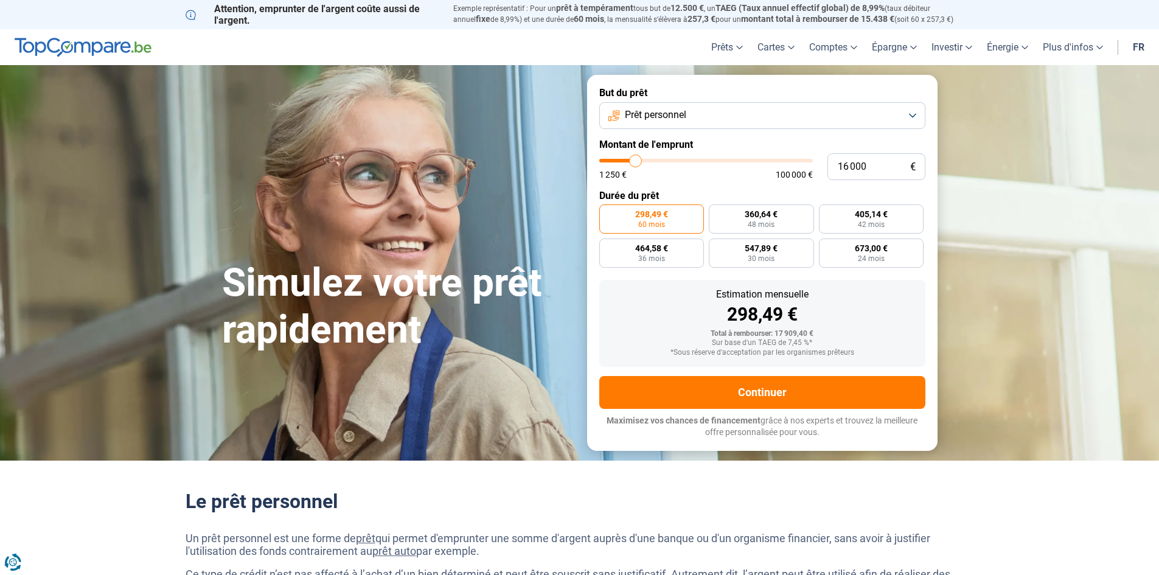
type input "16250"
type input "16 500"
type input "16500"
type input "17 000"
type input "17000"
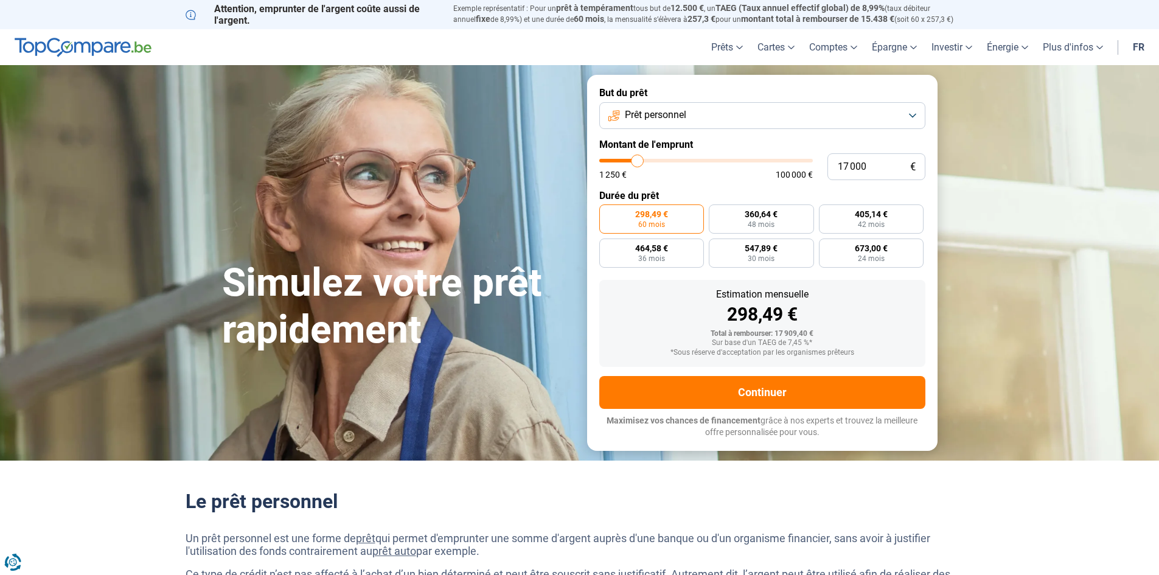
type input "16 500"
type input "16500"
type input "16 250"
type input "16250"
type input "16 000"
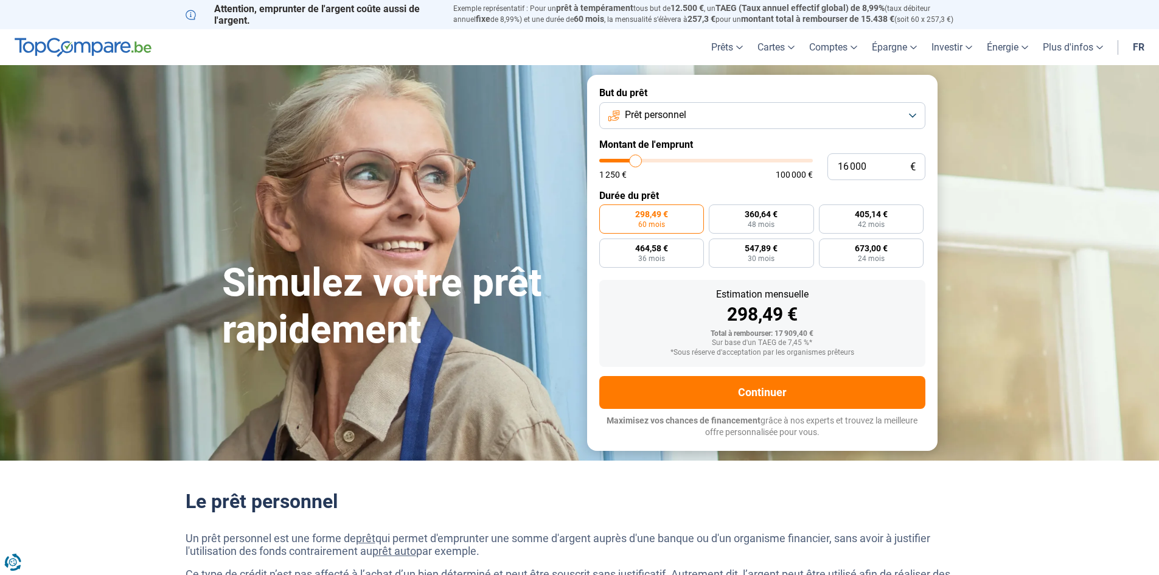
type input "16000"
click at [636, 162] on input "range" at bounding box center [706, 161] width 214 height 4
radio input "false"
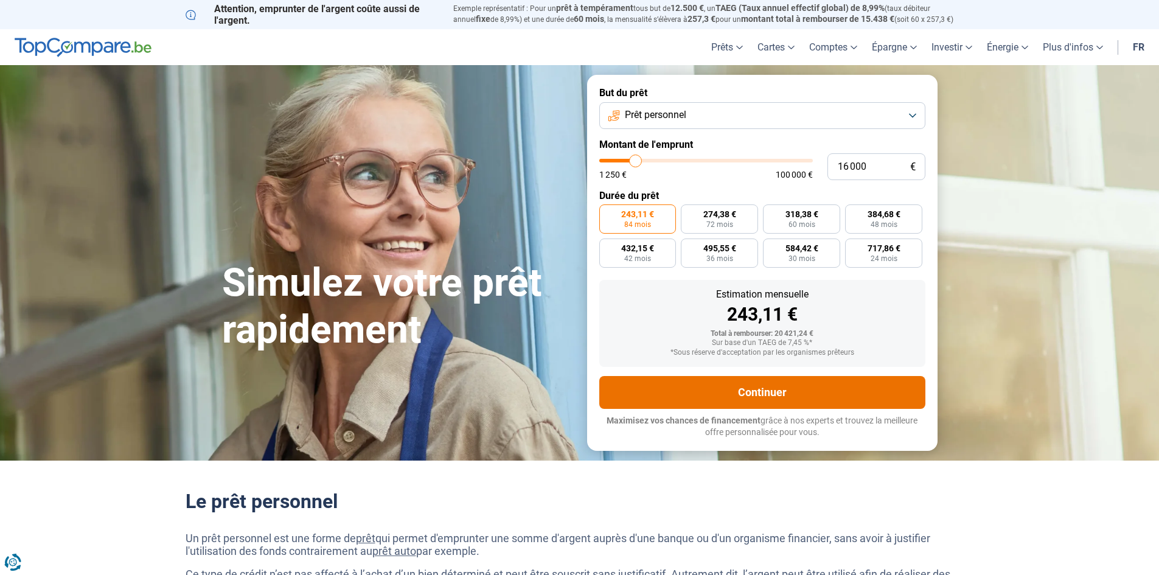
click at [785, 394] on button "Continuer" at bounding box center [762, 392] width 326 height 33
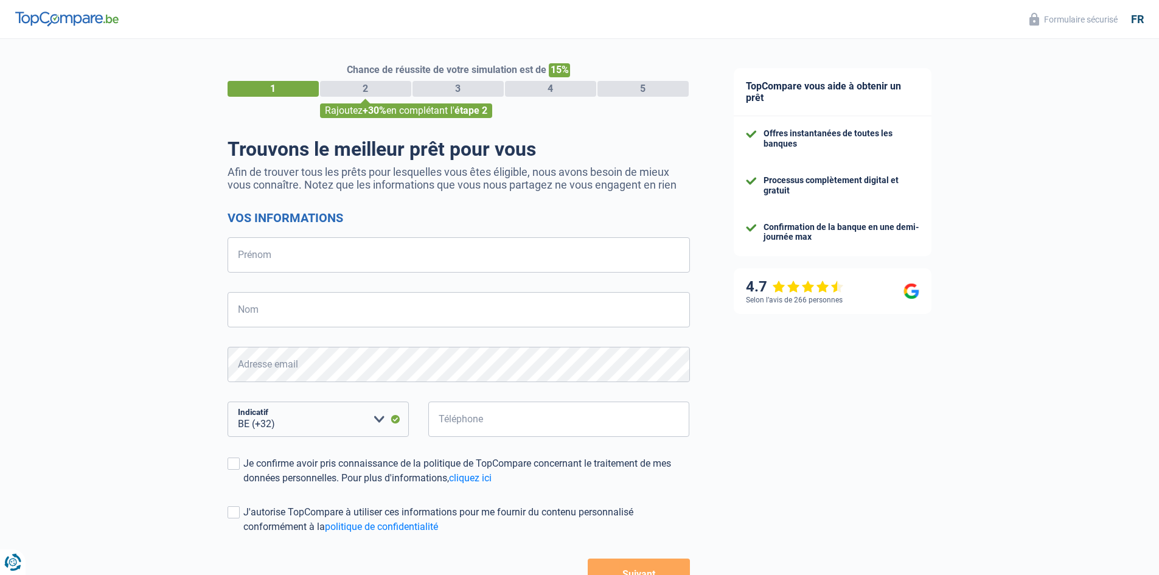
select select "32"
click at [403, 257] on input "Prénom" at bounding box center [459, 254] width 462 height 35
type input "[PERSON_NAME]"
type input "489821013"
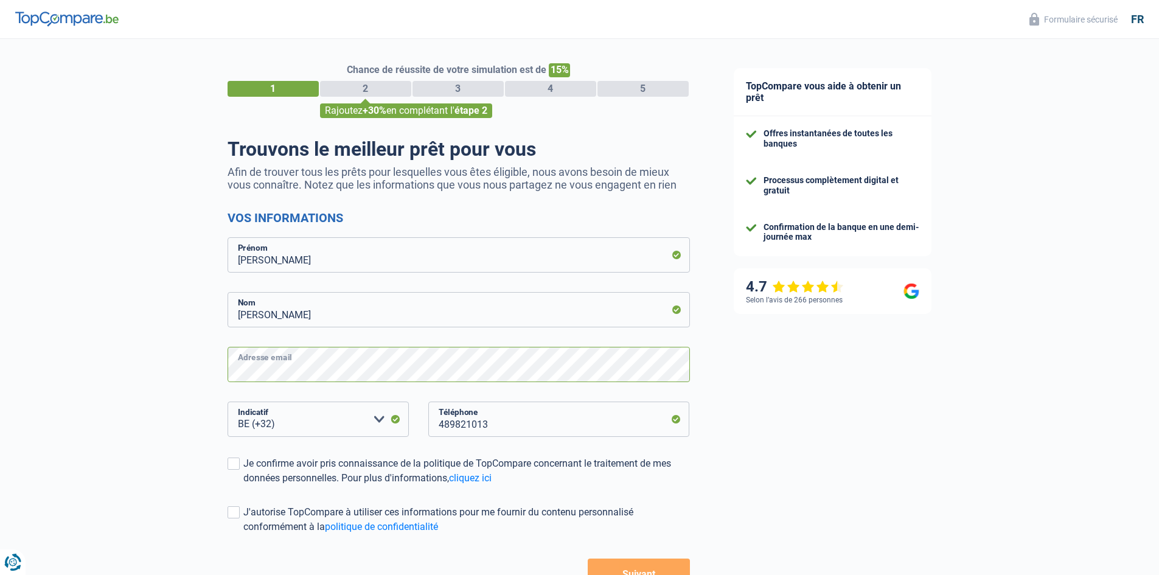
click at [313, 385] on form "Vos informations [PERSON_NAME] Adresse email BE (+32) LU (+352) Veuillez sélect…" at bounding box center [459, 399] width 462 height 378
click at [290, 422] on select "BE (+32) LU (+352) Veuillez sélectionner une option" at bounding box center [318, 418] width 181 height 35
click at [173, 490] on div "Chance de réussite de votre simulation est de 15% 1 2 3 4 5 Rajoutez +30% en co…" at bounding box center [356, 345] width 712 height 622
click at [234, 463] on span at bounding box center [234, 463] width 12 height 12
click at [243, 485] on input "Je confirme avoir pris connaissance de la politique de TopCompare concernant le…" at bounding box center [243, 485] width 0 height 0
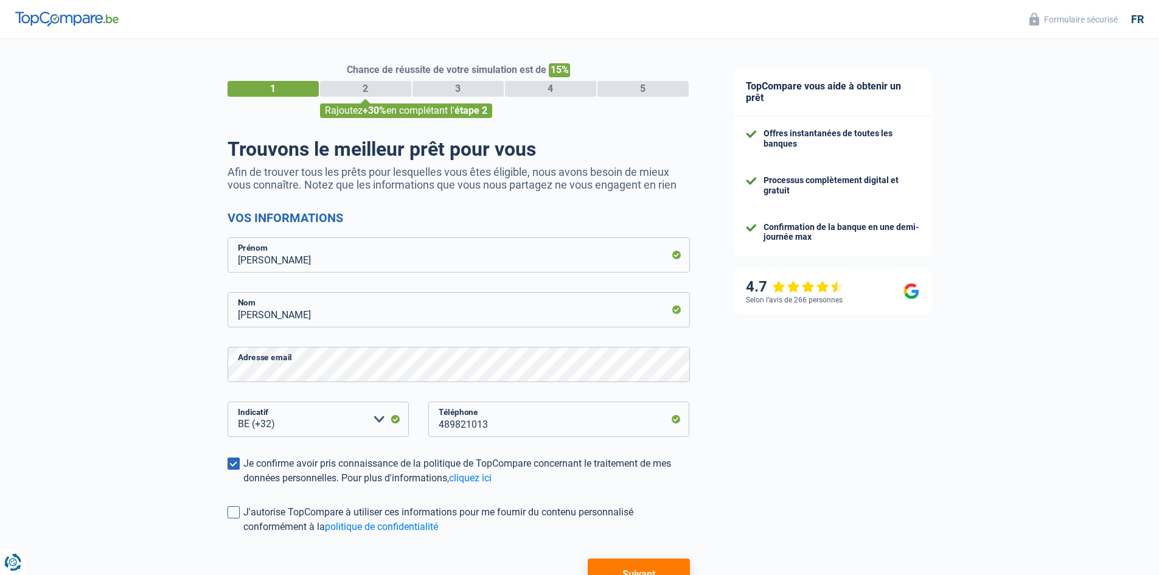
click at [238, 516] on span at bounding box center [234, 512] width 12 height 12
click at [243, 534] on input "J'autorise TopCompare à utiliser ces informations pour me fournir du contenu pe…" at bounding box center [243, 534] width 0 height 0
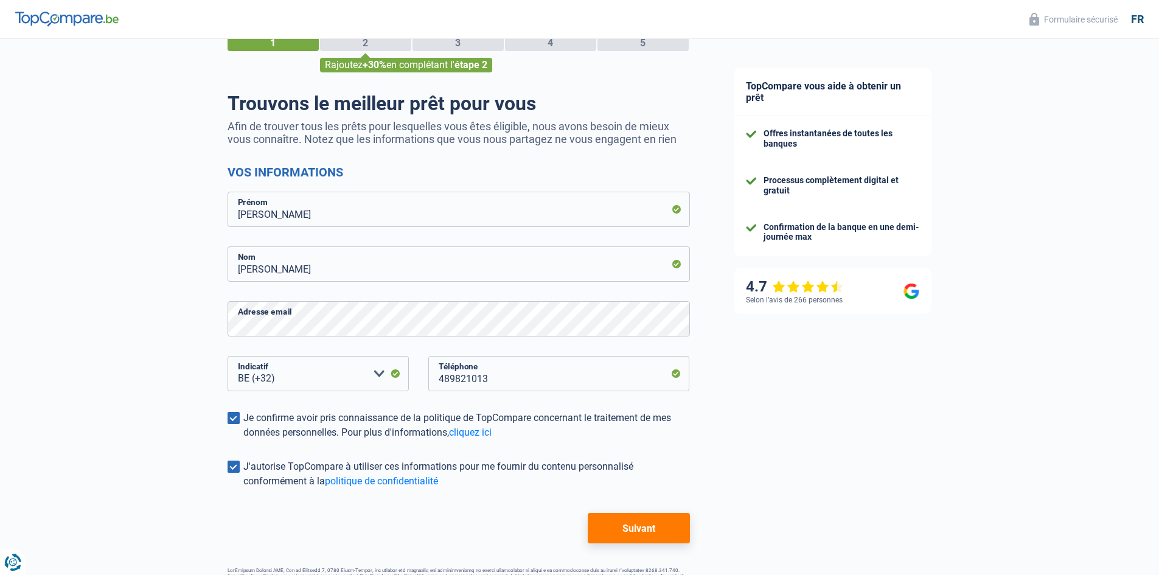
scroll to position [68, 0]
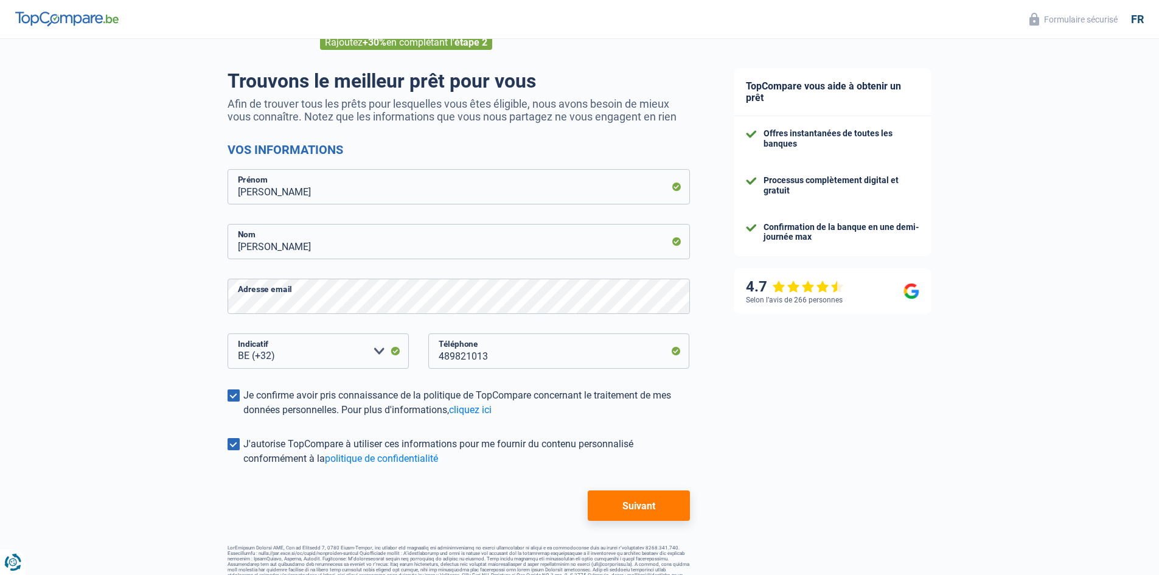
click at [672, 502] on button "Suivant" at bounding box center [639, 505] width 102 height 30
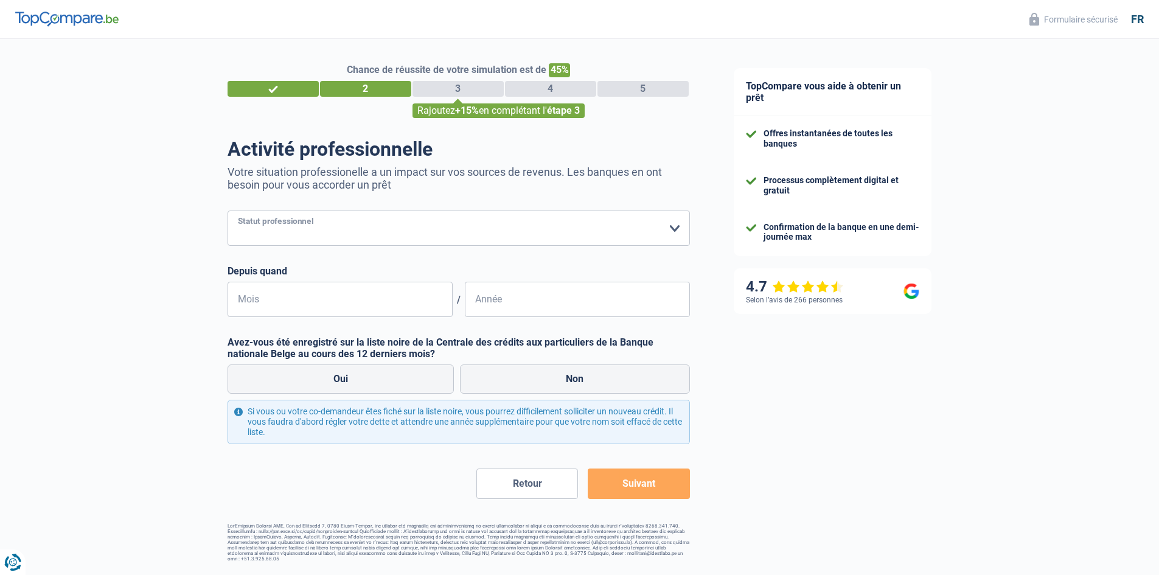
click at [563, 226] on select "Ouvrier Employé privé Employé public Invalide Indépendant Pensionné Chômeur Mut…" at bounding box center [459, 227] width 462 height 35
select select "retired"
click at [228, 212] on select "Ouvrier Employé privé Employé public Invalide Indépendant Pensionné Chômeur Mut…" at bounding box center [459, 227] width 462 height 35
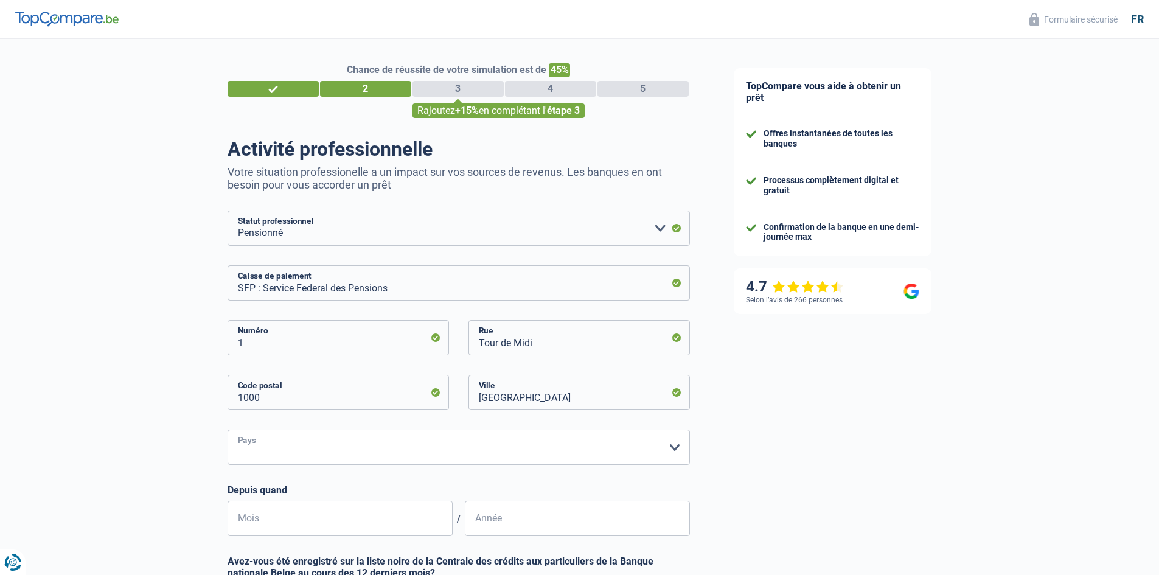
click at [387, 446] on select "Belgique Luxembourg Veuillez sélectionner une option" at bounding box center [459, 446] width 462 height 35
select select "BE"
click at [228, 431] on select "Belgique Luxembourg Veuillez sélectionner une option" at bounding box center [459, 446] width 462 height 35
click at [355, 529] on input "Mois" at bounding box center [340, 518] width 225 height 35
type input "01"
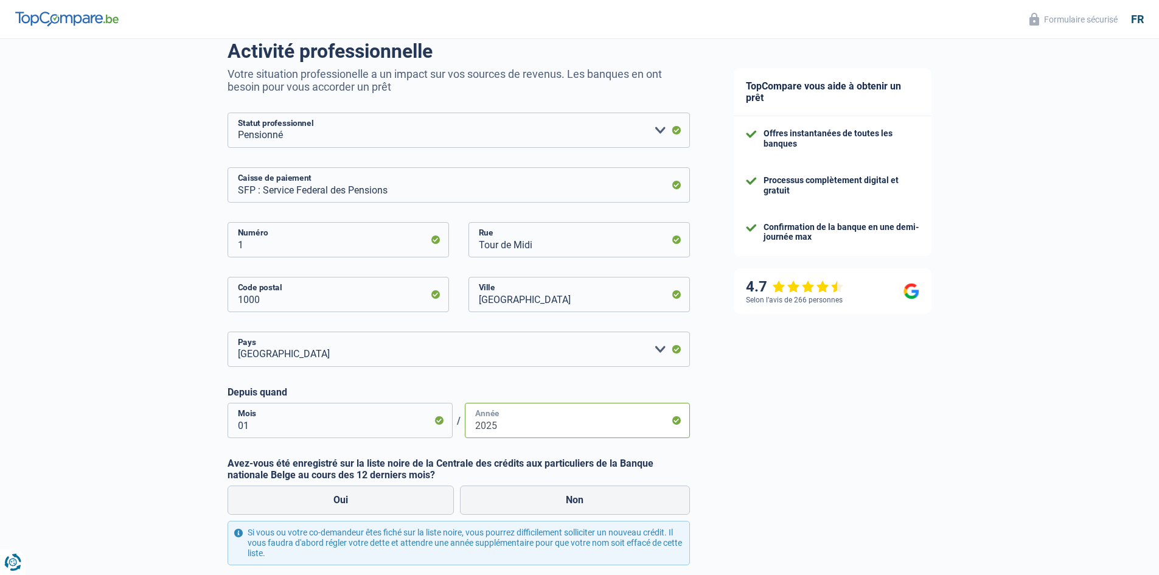
scroll to position [135, 0]
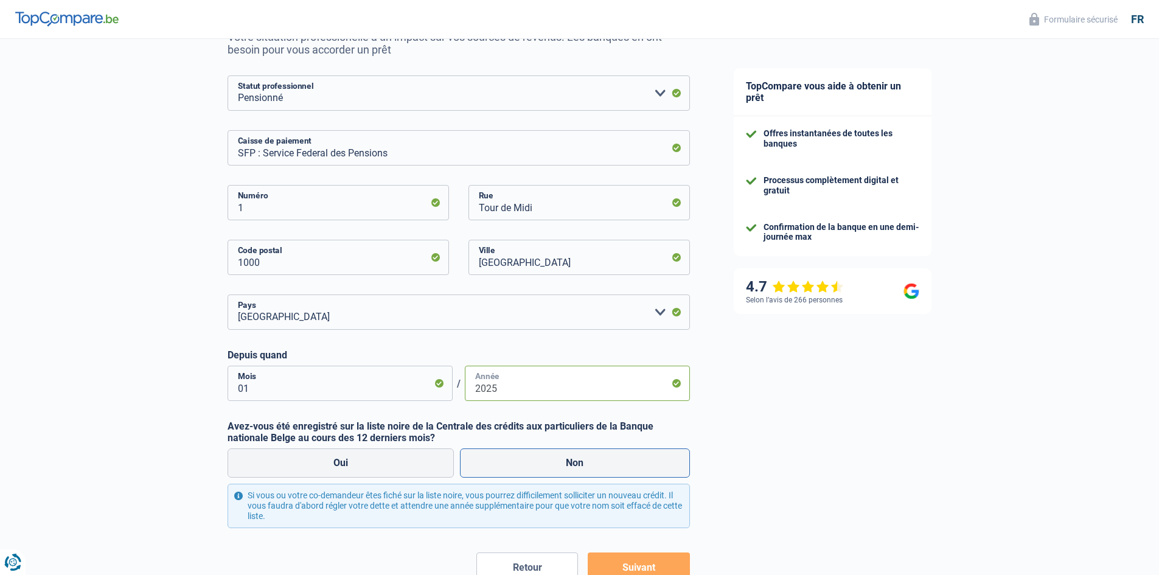
type input "2025"
click at [567, 468] on label "Non" at bounding box center [575, 462] width 230 height 29
click at [567, 468] on input "Non" at bounding box center [575, 462] width 230 height 29
radio input "true"
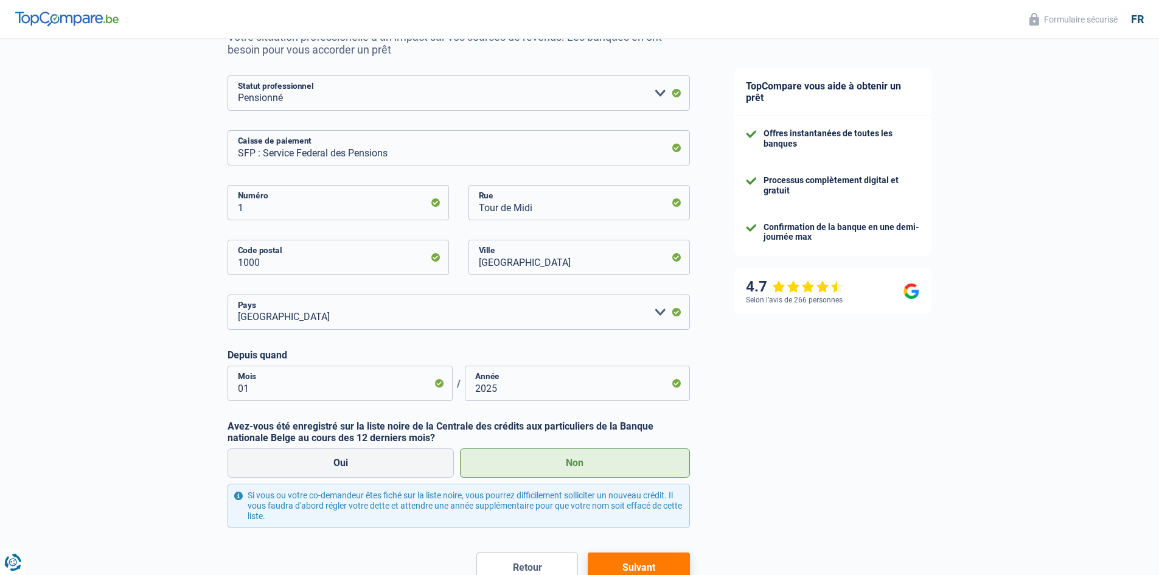
click at [653, 561] on button "Suivant" at bounding box center [639, 567] width 102 height 30
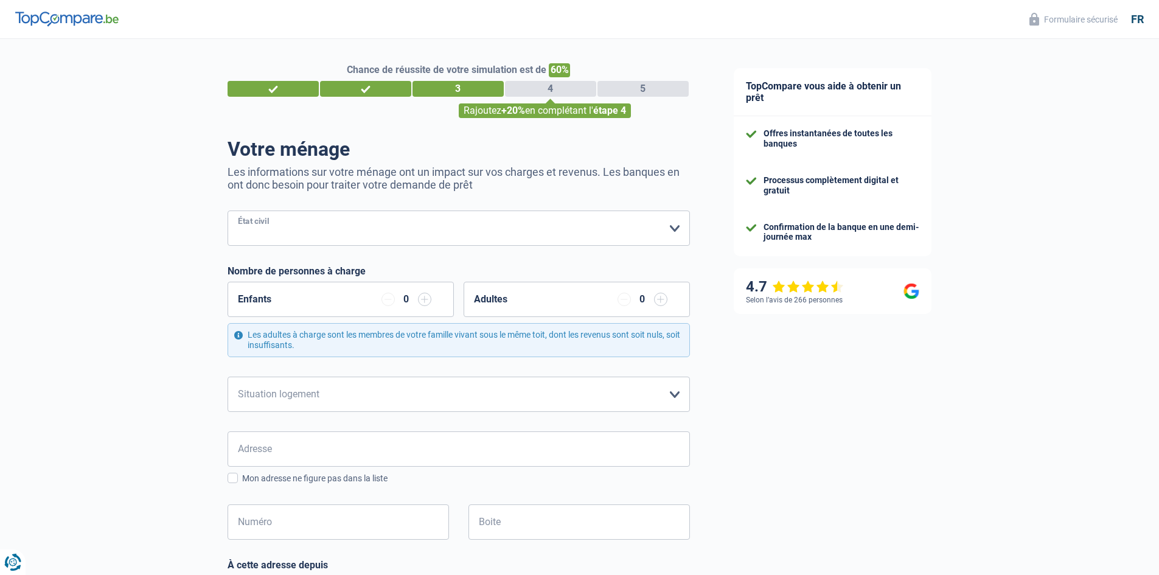
click at [593, 240] on select "Célibataire Marié(e) Cohabitant(e) légal(e) Divorcé(e) Veuf(ve) Séparé (de fait…" at bounding box center [459, 227] width 462 height 35
select select "widowed"
click at [228, 212] on select "Célibataire Marié(e) Cohabitant(e) légal(e) Divorcé(e) Veuf(ve) Séparé (de fait…" at bounding box center [459, 227] width 462 height 35
click at [454, 398] on select "Locataire Propriétaire avec prêt hypothécaire Propriétaire sans prêt hypothécai…" at bounding box center [459, 394] width 462 height 35
select select "ownerWithMortgage"
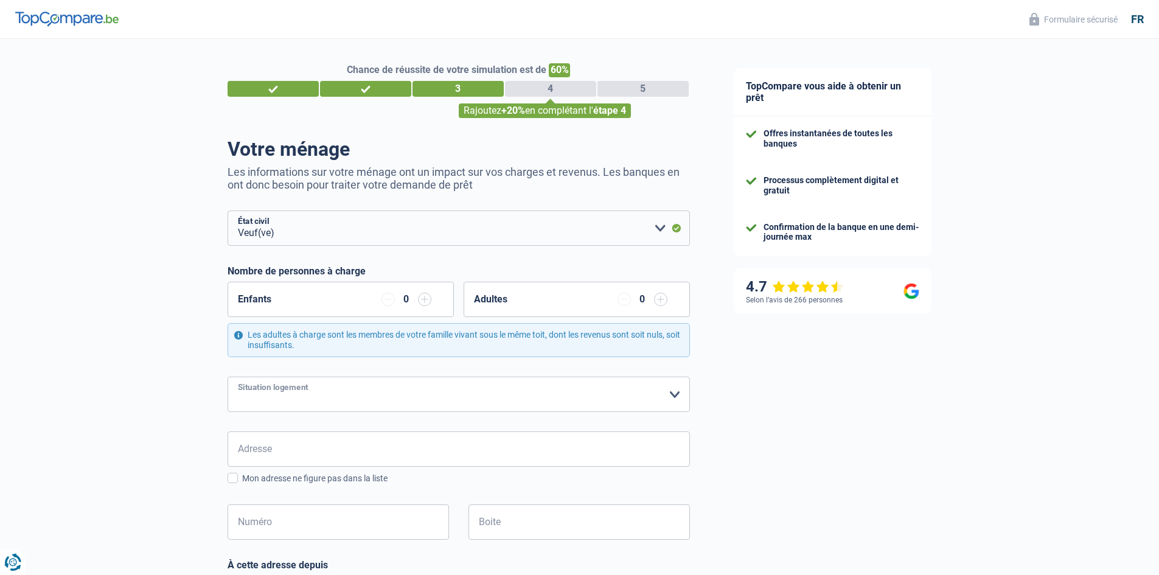
click at [228, 377] on select "Locataire Propriétaire avec prêt hypothécaire Propriétaire sans prêt hypothécai…" at bounding box center [459, 394] width 462 height 35
click at [433, 439] on input "Adresse" at bounding box center [459, 448] width 462 height 35
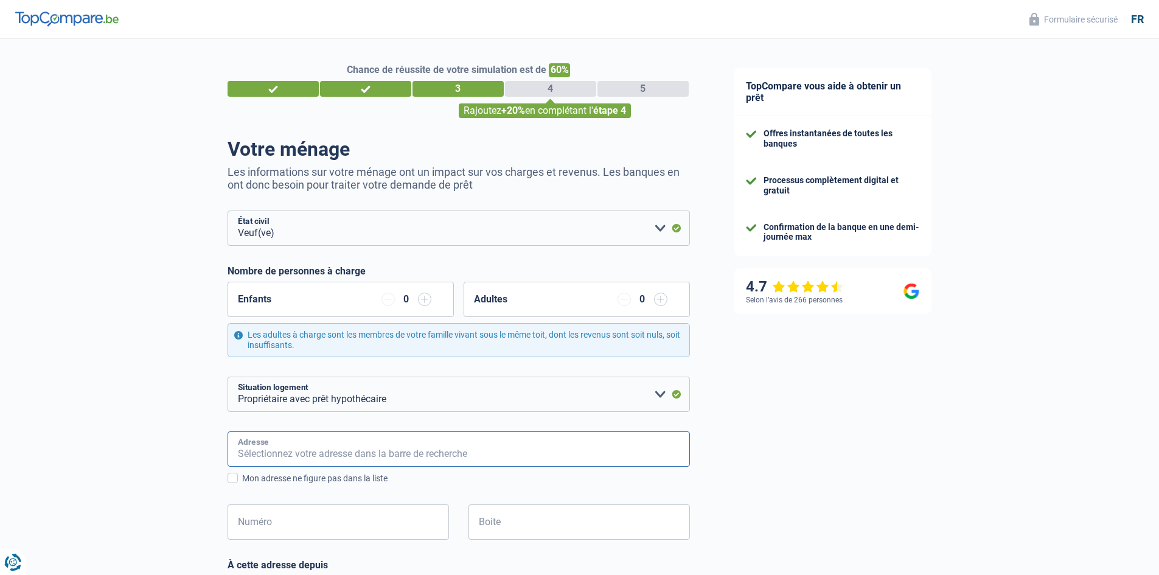
type input "rue de Dochamps, 30/124"
type input "Belgique"
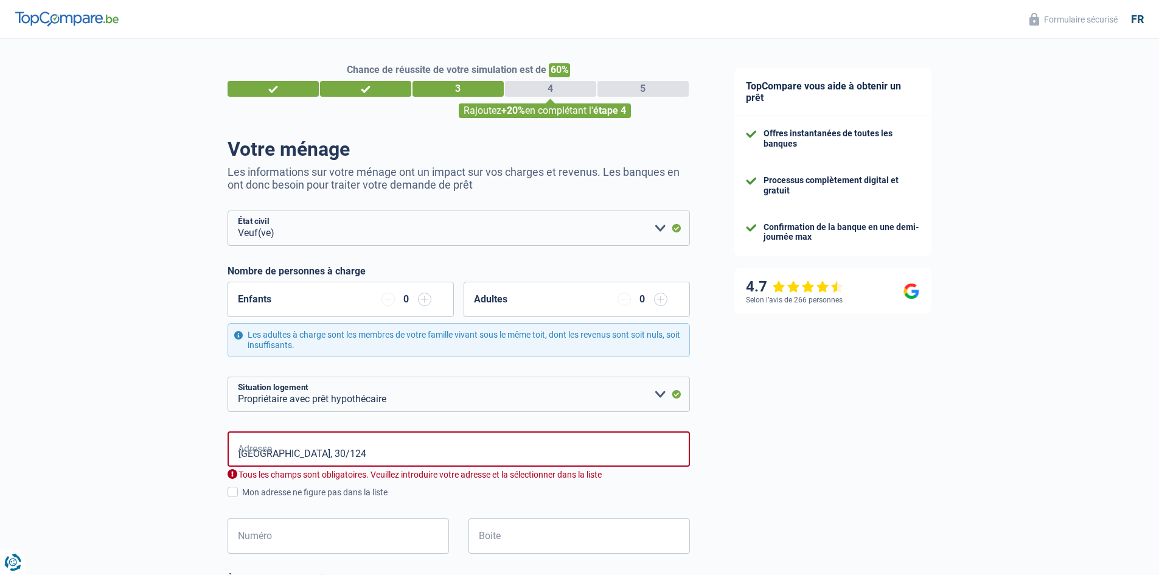
type input "Belgique"
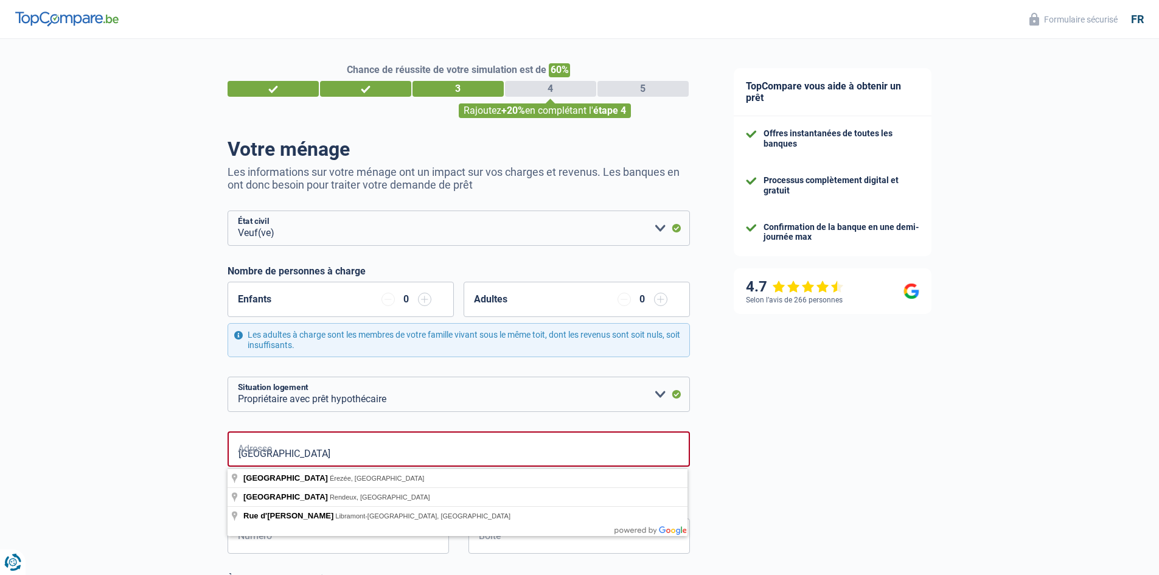
type input "rue de Dochamps"
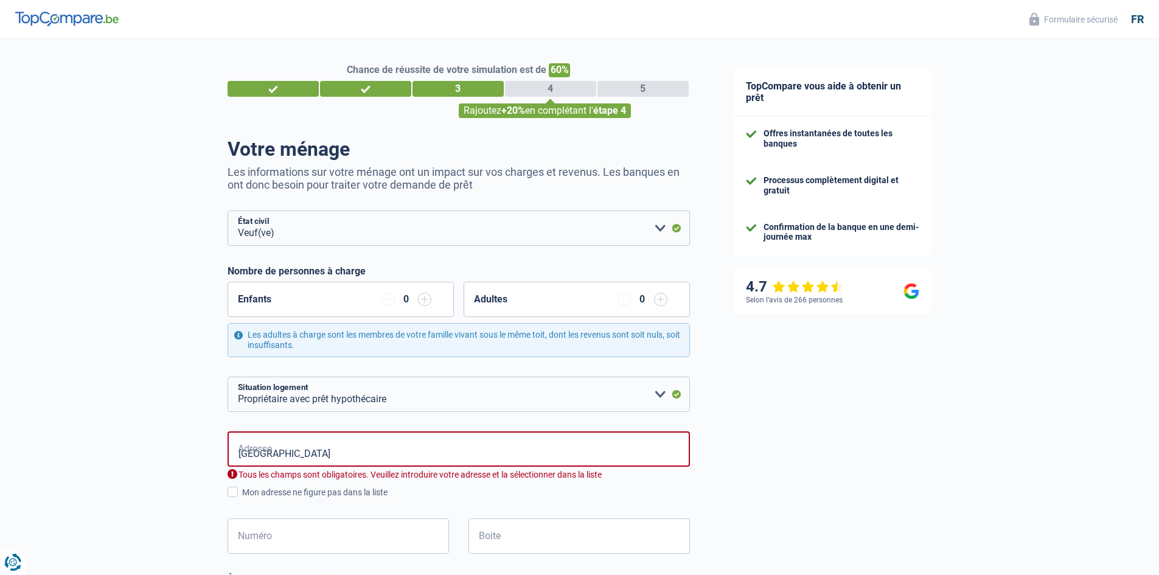
click at [753, 450] on div "TopCompare vous aide à obtenir un prêt Offres instantanées de toutes les banque…" at bounding box center [936, 577] width 448 height 1077
click at [412, 532] on input "Numéro" at bounding box center [338, 535] width 221 height 35
type input "30"
click at [538, 534] on input "Boite" at bounding box center [578, 535] width 221 height 35
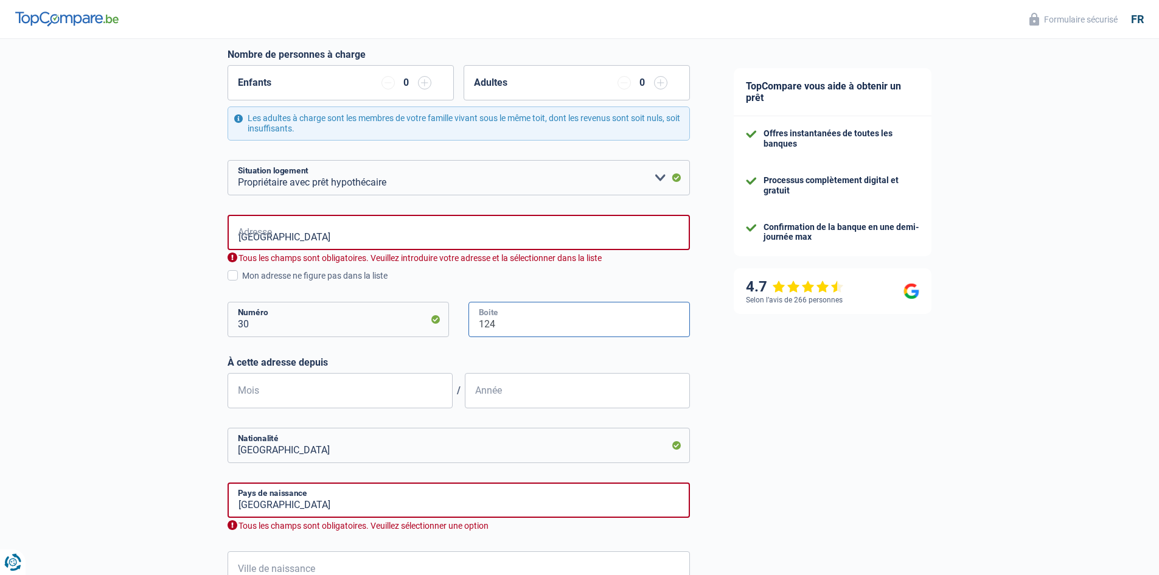
scroll to position [234, 0]
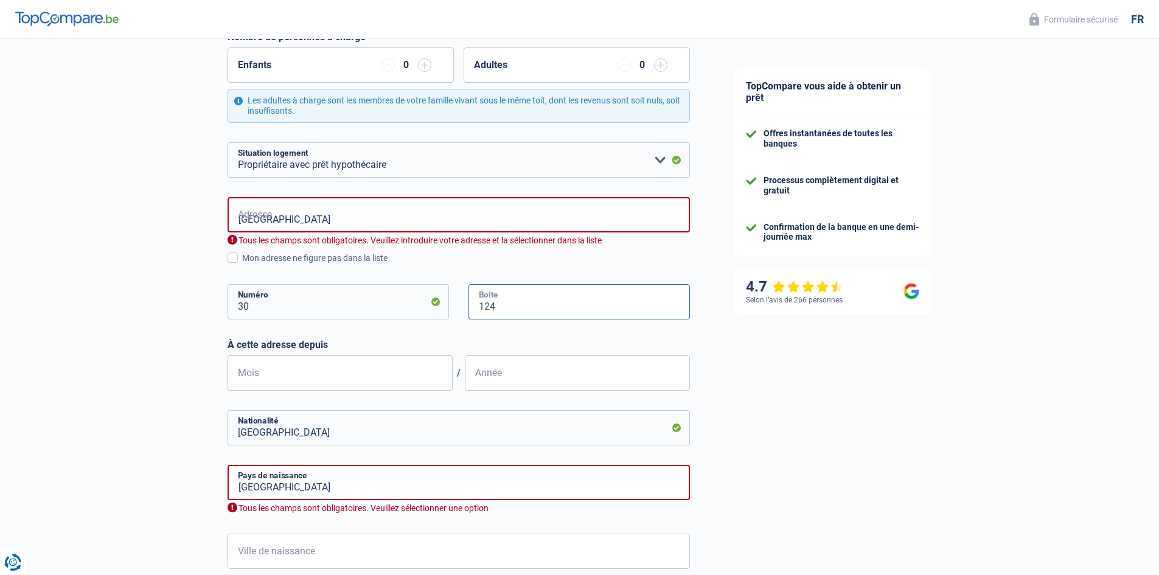
type input "124"
click at [417, 380] on input "Mois" at bounding box center [340, 372] width 225 height 35
type input "09"
type input "2022"
click at [234, 260] on span at bounding box center [233, 257] width 10 height 10
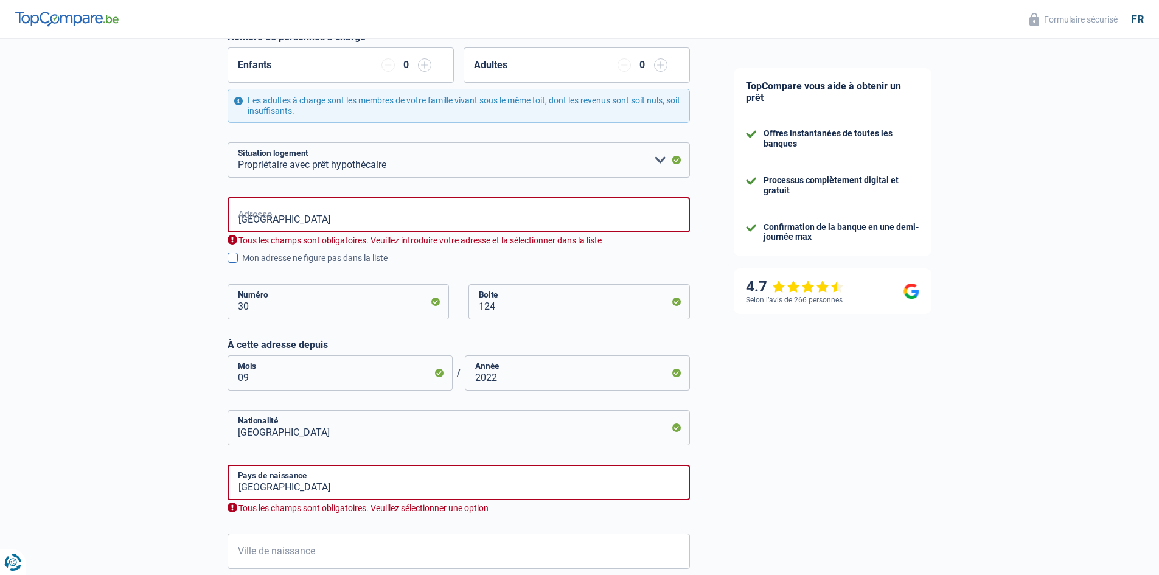
click at [242, 265] on input "Mon adresse ne figure pas dans la liste" at bounding box center [242, 265] width 0 height 0
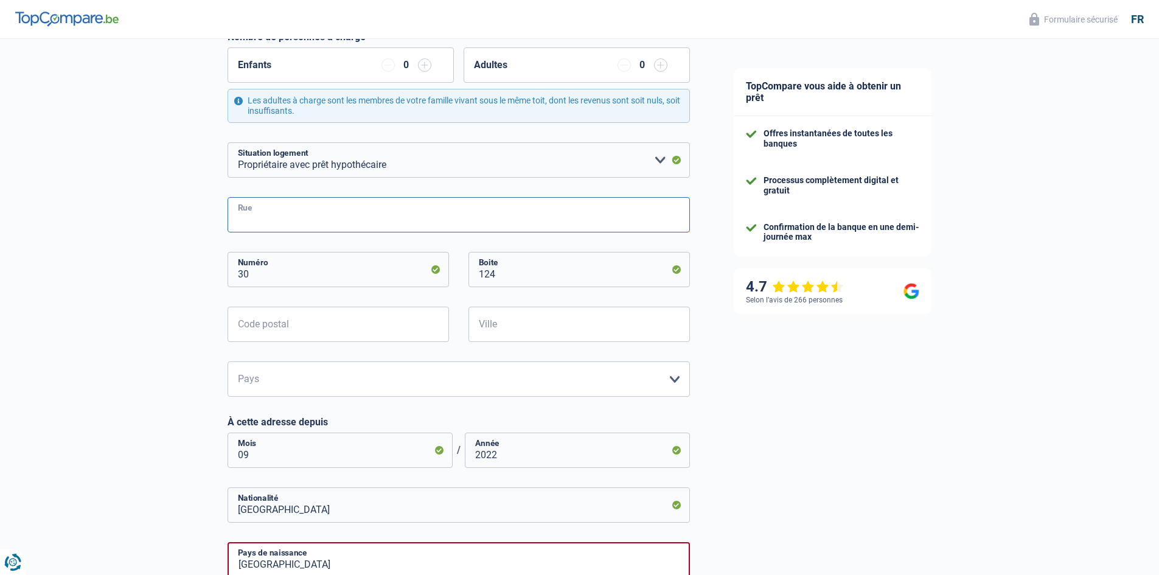
click at [271, 206] on input "Rue" at bounding box center [459, 214] width 462 height 35
type input "Rue de Dochamps"
type input "6997"
type input "Erezée"
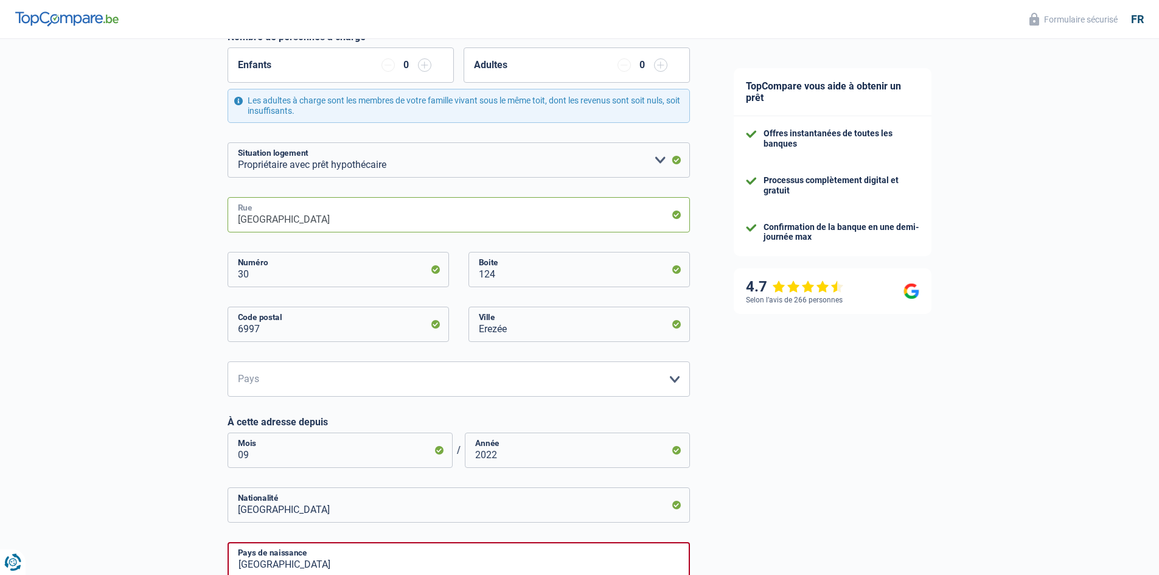
type input "Rue de Dochamps 30"
click at [337, 386] on select "Belgique Luxembourg Veuillez sélectionner une option" at bounding box center [459, 378] width 462 height 35
select select "BE"
click at [228, 362] on select "Belgique Luxembourg Veuillez sélectionner une option" at bounding box center [459, 378] width 462 height 35
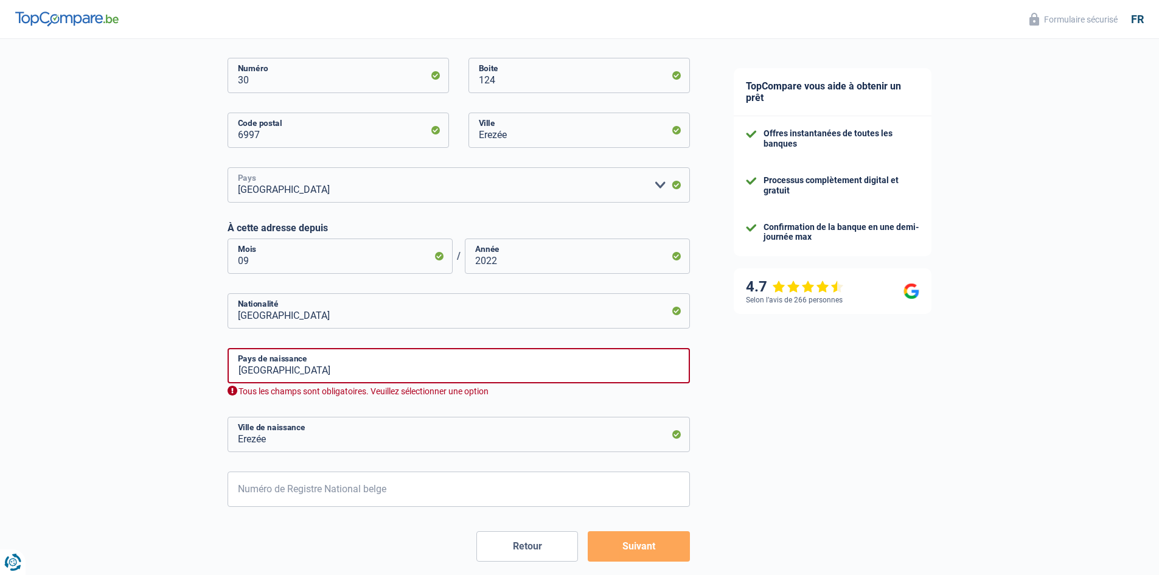
scroll to position [461, 0]
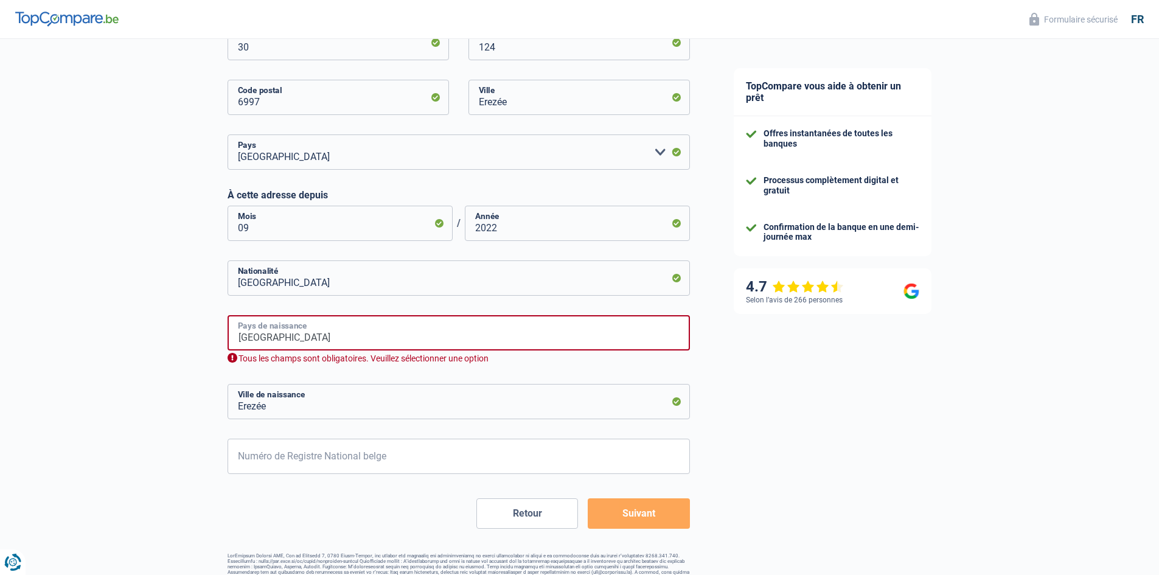
click at [342, 334] on input "Belgique" at bounding box center [459, 332] width 462 height 35
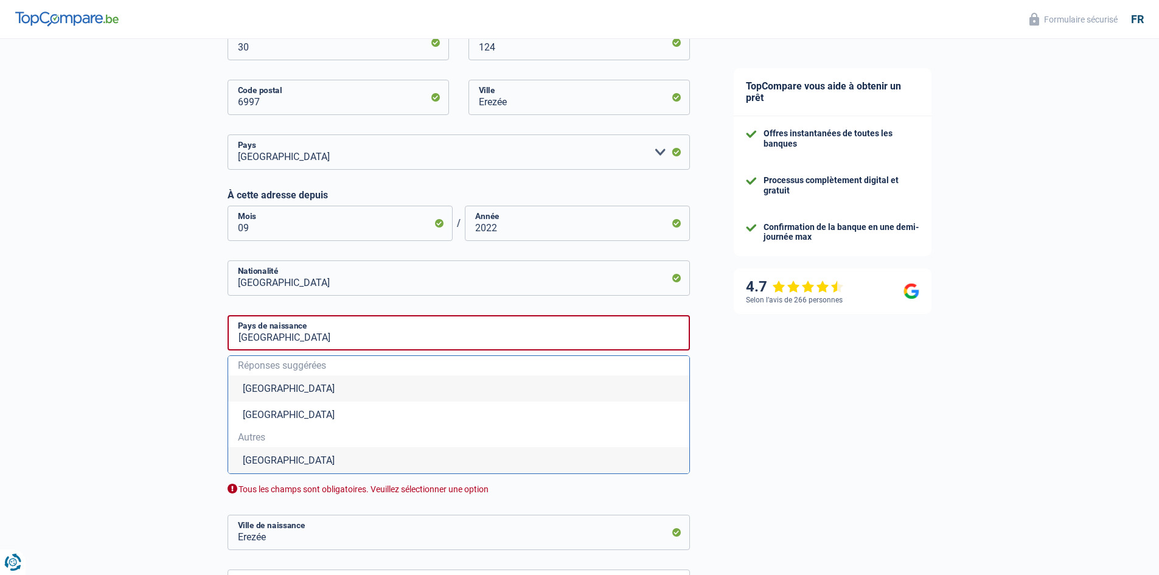
click at [282, 389] on li "Belgique" at bounding box center [458, 388] width 461 height 26
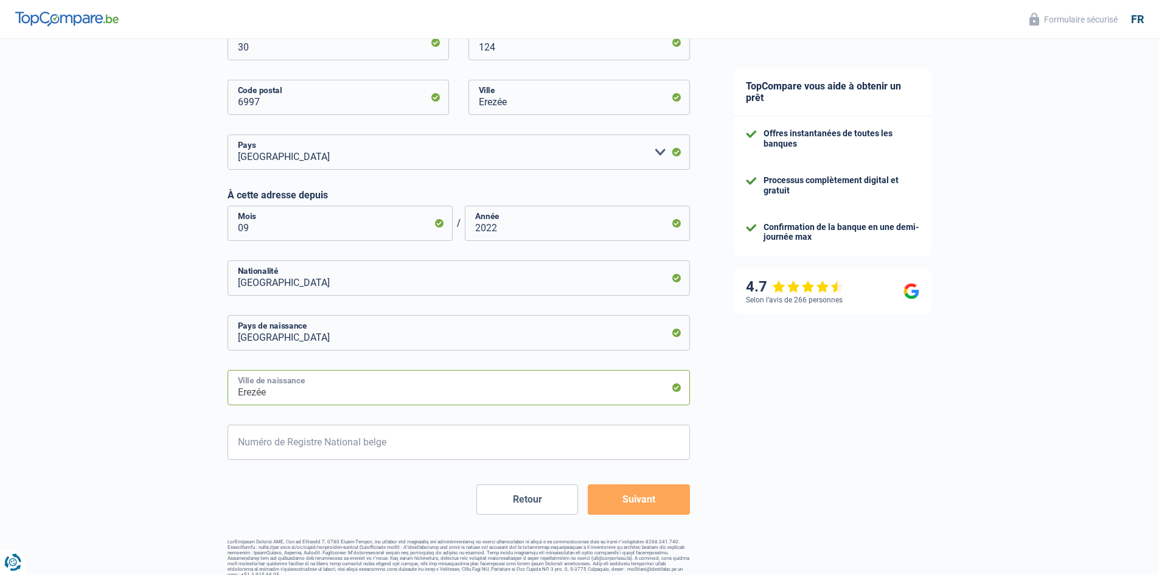
drag, startPoint x: 293, startPoint y: 383, endPoint x: 214, endPoint y: 391, distance: 78.9
click at [214, 391] on div "Chance de réussite de votre simulation est de 60% 1 2 3 4 5 Rajoutez +20% en co…" at bounding box center [356, 77] width 712 height 1009
type input "Aye"
click at [259, 448] on input "Numéro de Registre National belge" at bounding box center [459, 442] width 462 height 35
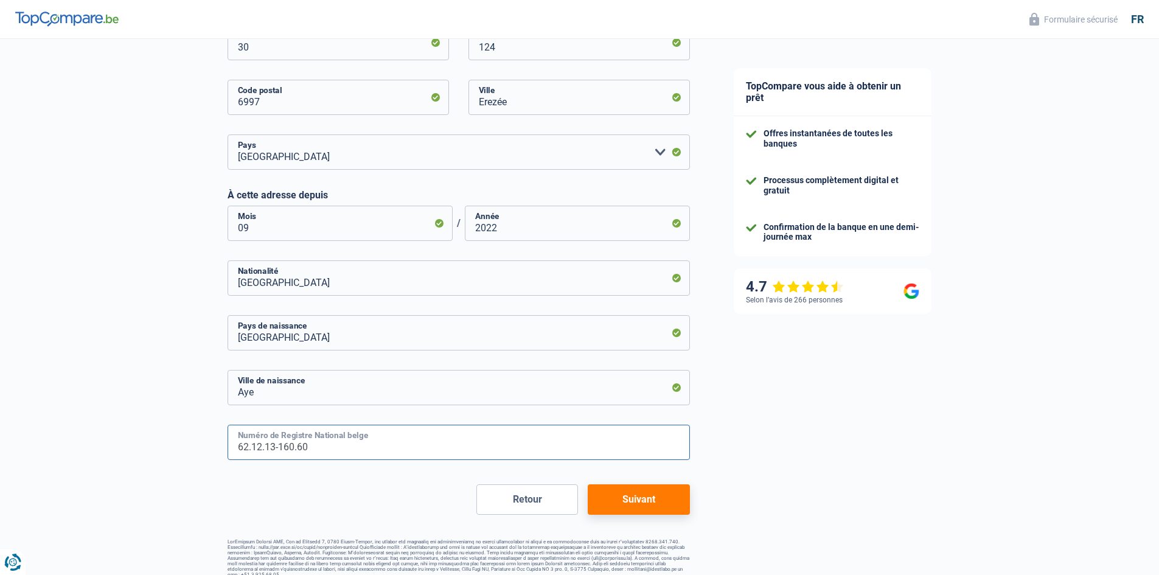
type input "62.12.13-160.60"
click at [628, 501] on button "Suivant" at bounding box center [639, 499] width 102 height 30
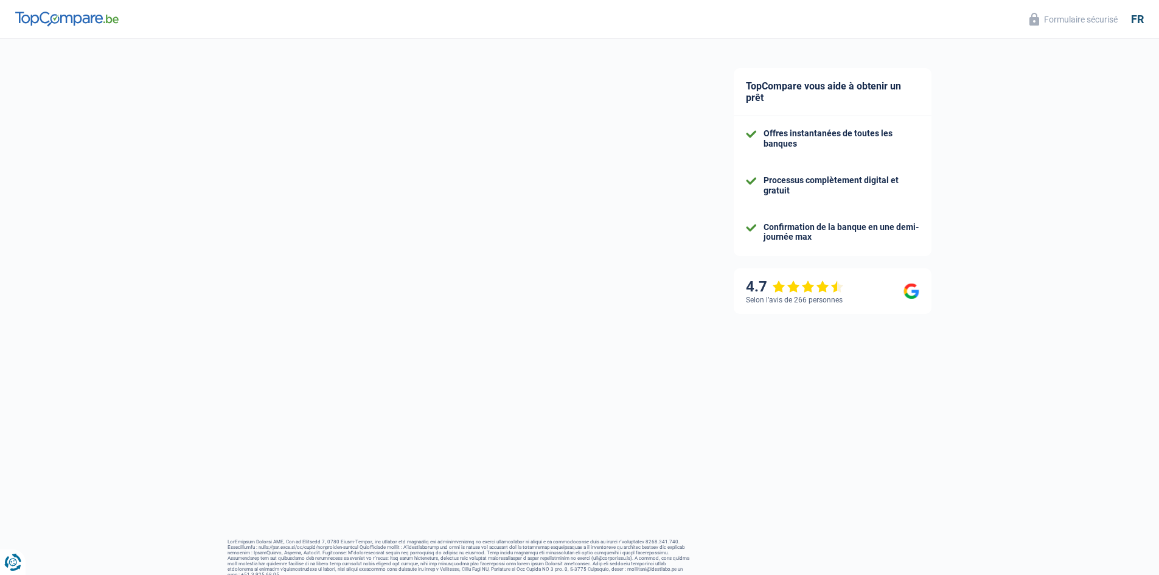
select select "pension"
select select "mortgage"
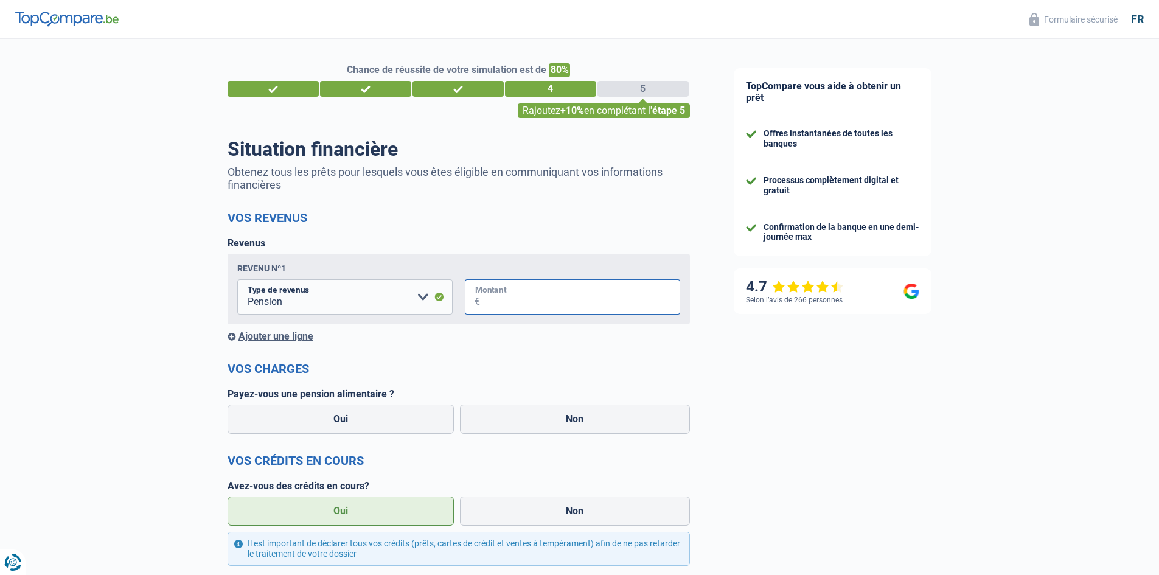
click at [540, 301] on input "Montant" at bounding box center [580, 296] width 200 height 35
type input "1.773"
click at [492, 420] on label "Non" at bounding box center [575, 419] width 230 height 29
click at [492, 420] on input "Non" at bounding box center [575, 419] width 230 height 29
radio input "true"
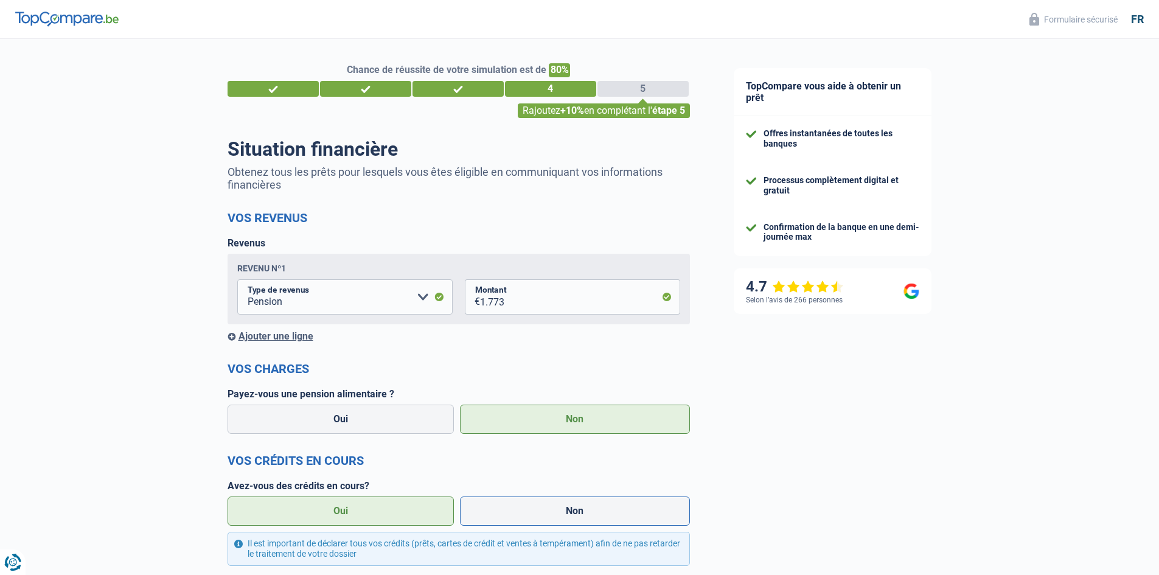
click at [549, 508] on label "Non" at bounding box center [575, 510] width 230 height 29
click at [549, 508] on input "Non" at bounding box center [575, 510] width 230 height 29
radio input "true"
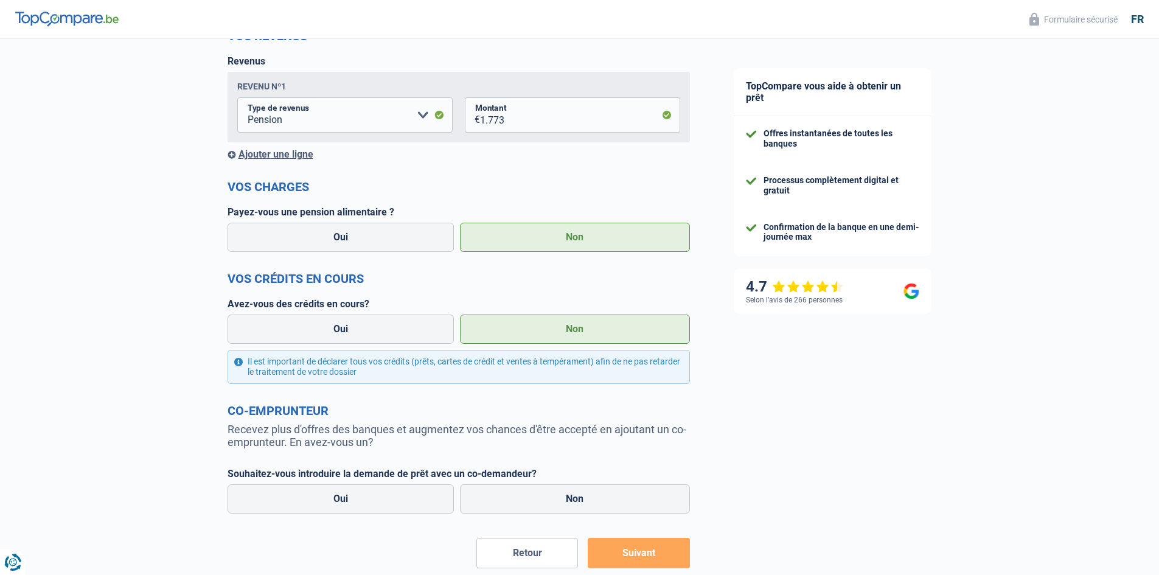
scroll to position [195, 0]
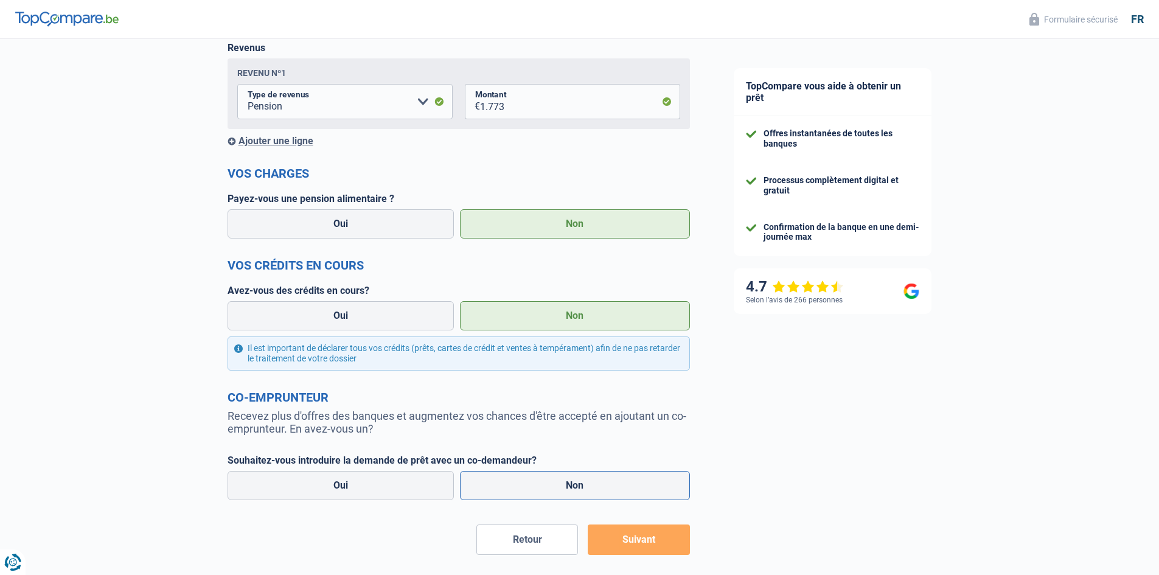
click at [566, 477] on label "Non" at bounding box center [575, 485] width 230 height 29
click at [566, 477] on input "Non" at bounding box center [575, 485] width 230 height 29
radio input "true"
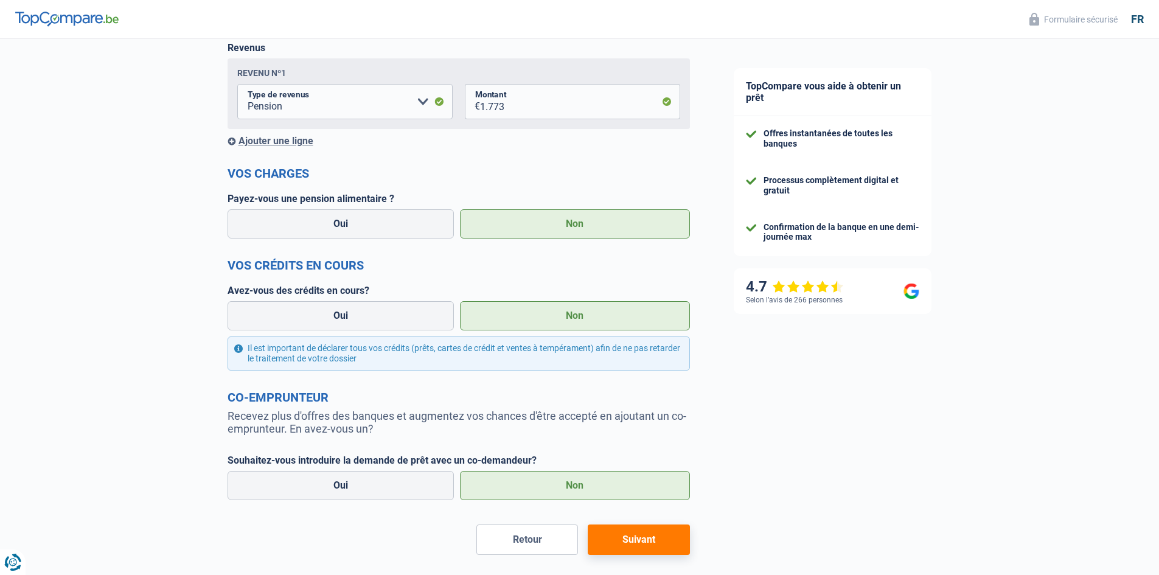
click at [625, 541] on button "Suivant" at bounding box center [639, 539] width 102 height 30
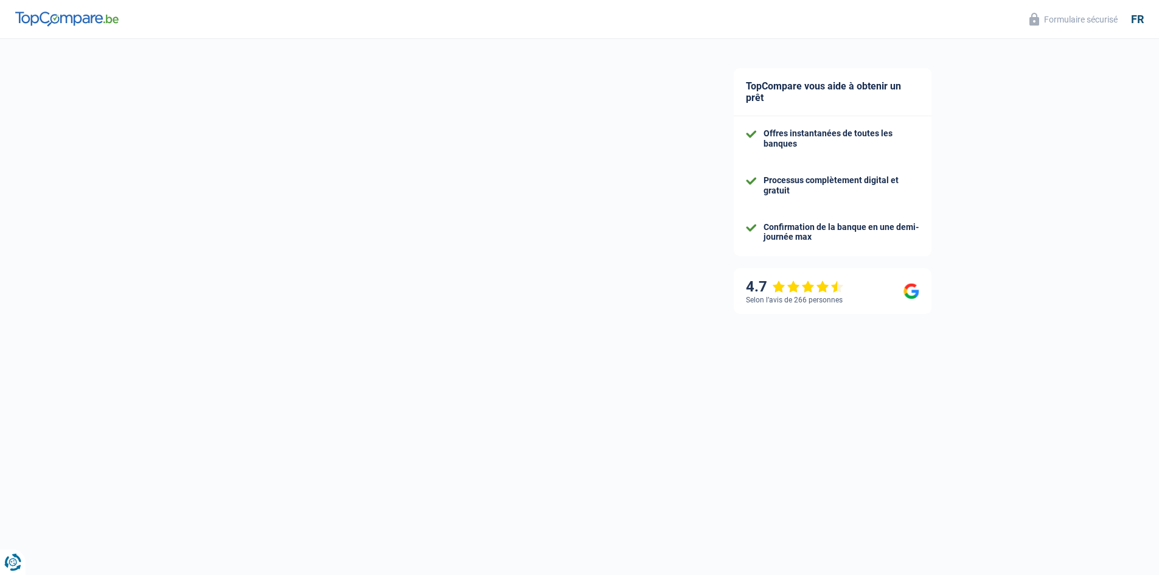
select select "84"
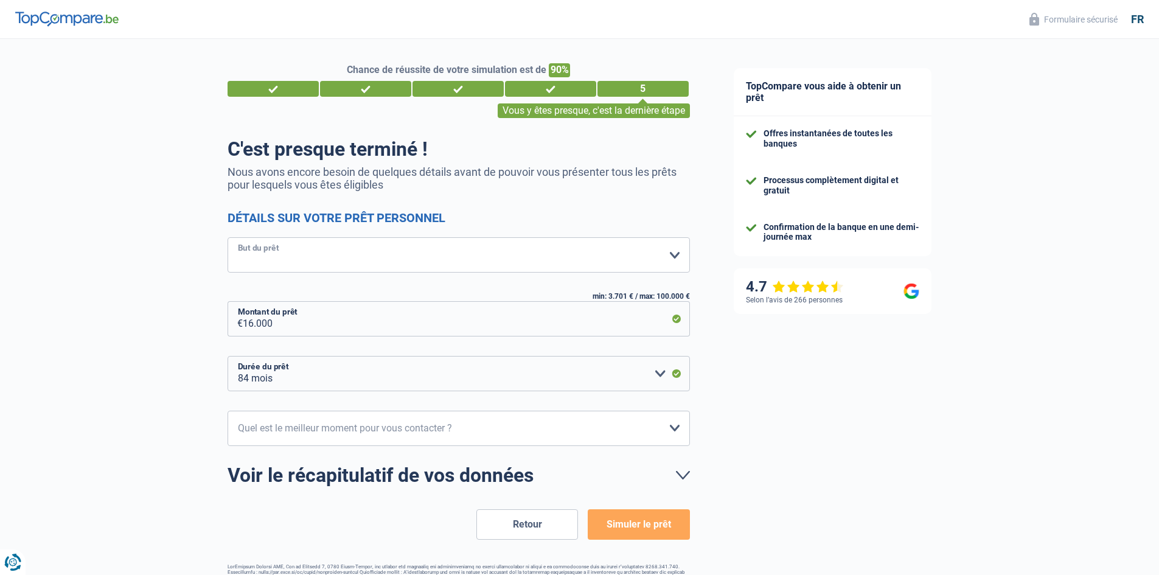
click at [603, 259] on select "Confort maison: meubles, textile, peinture, électroménager, outillage non-profe…" at bounding box center [459, 254] width 462 height 35
select select "car"
click at [228, 238] on select "Confort maison: meubles, textile, peinture, électroménager, outillage non-profe…" at bounding box center [459, 254] width 462 height 35
click at [584, 426] on select "10h-12h 12h-14h 14h-16h 16h-18h Veuillez sélectionner une option" at bounding box center [459, 428] width 462 height 35
select select "14-16"
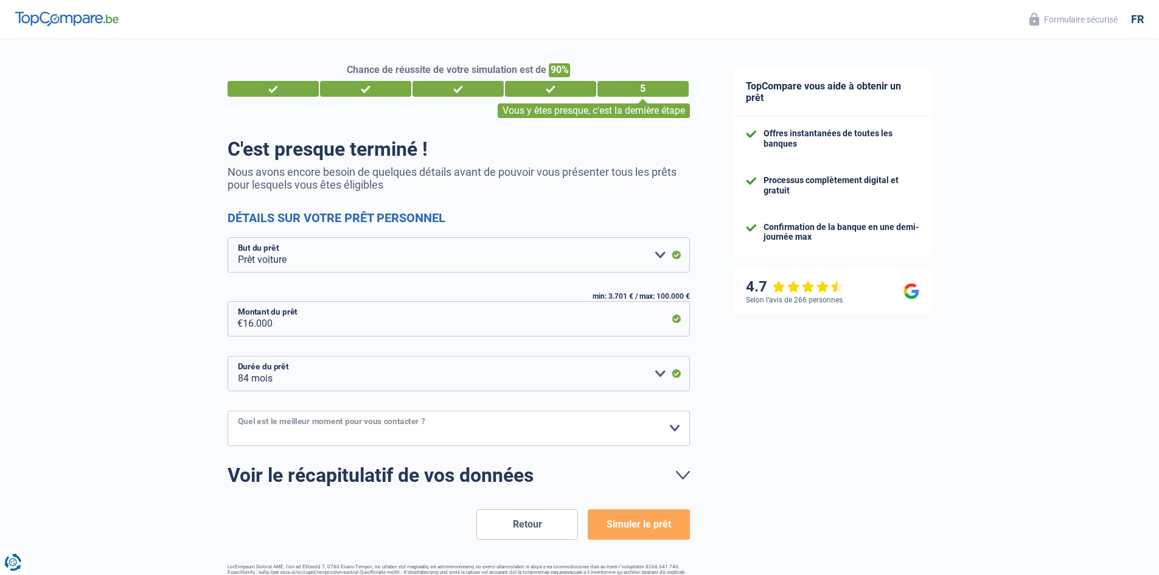
click at [228, 411] on select "10h-12h 12h-14h 14h-16h 16h-18h Veuillez sélectionner une option" at bounding box center [459, 428] width 462 height 35
click at [628, 529] on button "Simuler le prêt" at bounding box center [639, 524] width 102 height 30
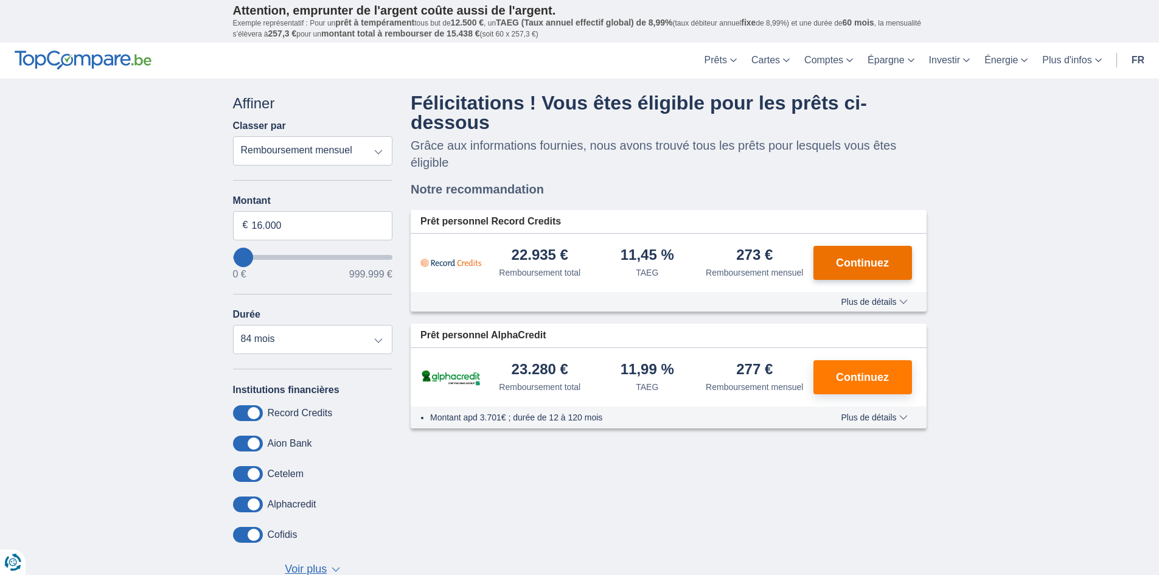
click at [863, 266] on span "Continuez" at bounding box center [862, 262] width 53 height 11
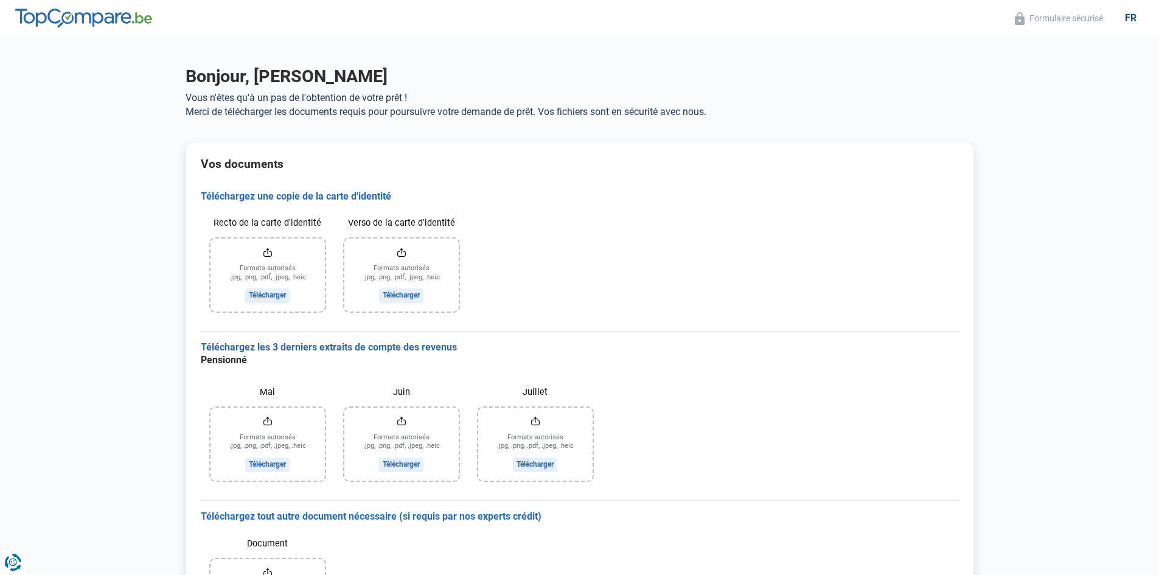
click at [273, 295] on input "Recto de la carte d'identité" at bounding box center [267, 274] width 114 height 73
click at [276, 462] on input "Mai" at bounding box center [267, 444] width 114 height 73
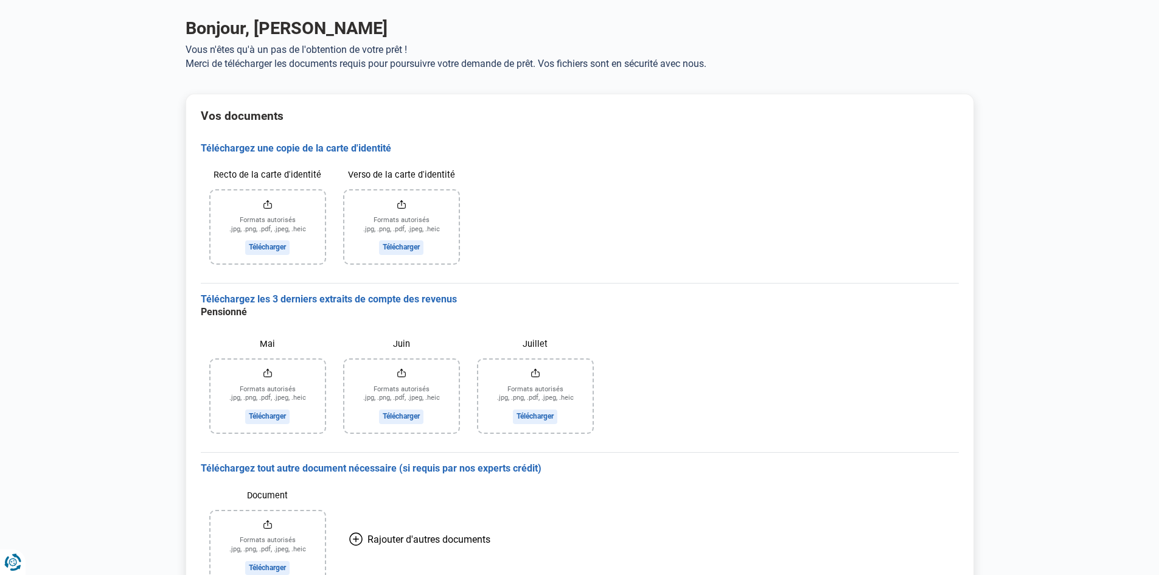
scroll to position [46, 0]
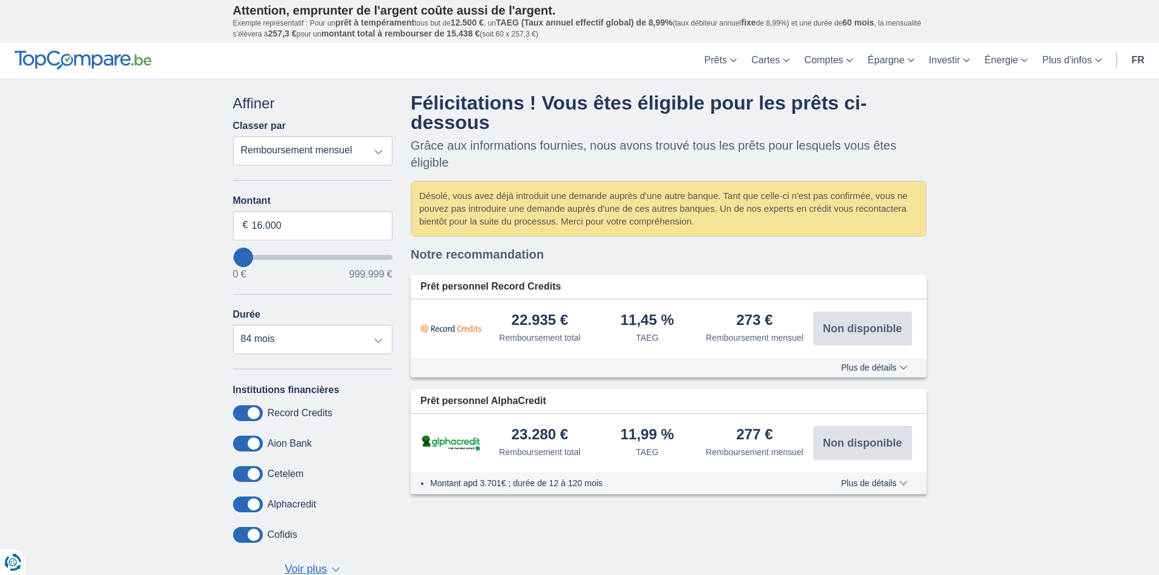
click at [639, 100] on h4 "Félicitations ! Vous êtes éligible pour les prêts ci-dessous" at bounding box center [669, 112] width 516 height 39
click at [377, 344] on select "12 mois 18 mois 24 mois 30 mois 36 mois 42 mois 48 mois 60 mois 72 mois 84 mois" at bounding box center [313, 339] width 160 height 29
